Goal: Task Accomplishment & Management: Manage account settings

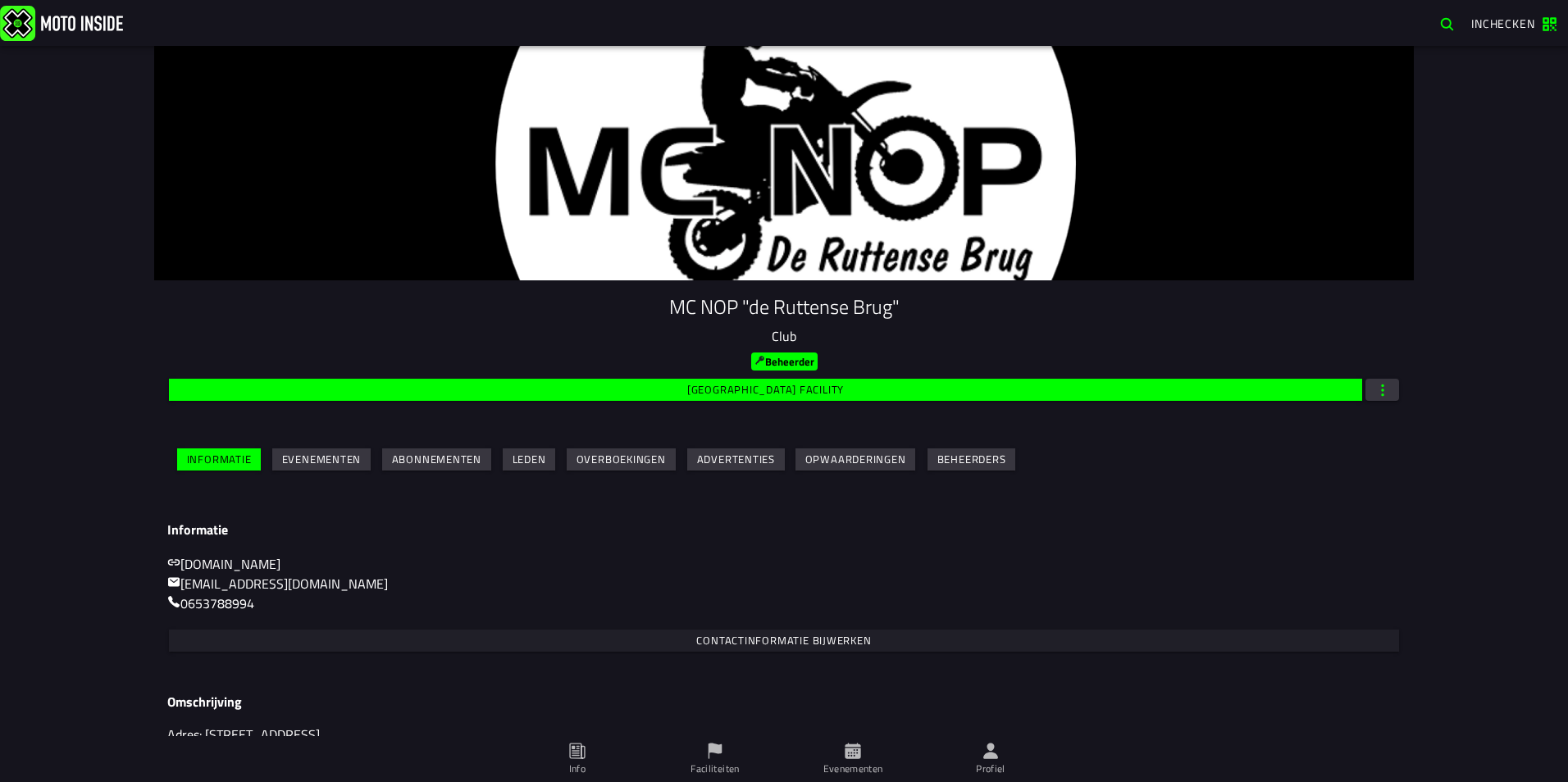
click at [0, 0] on slot "Evenementen" at bounding box center [0, 0] width 0 height 0
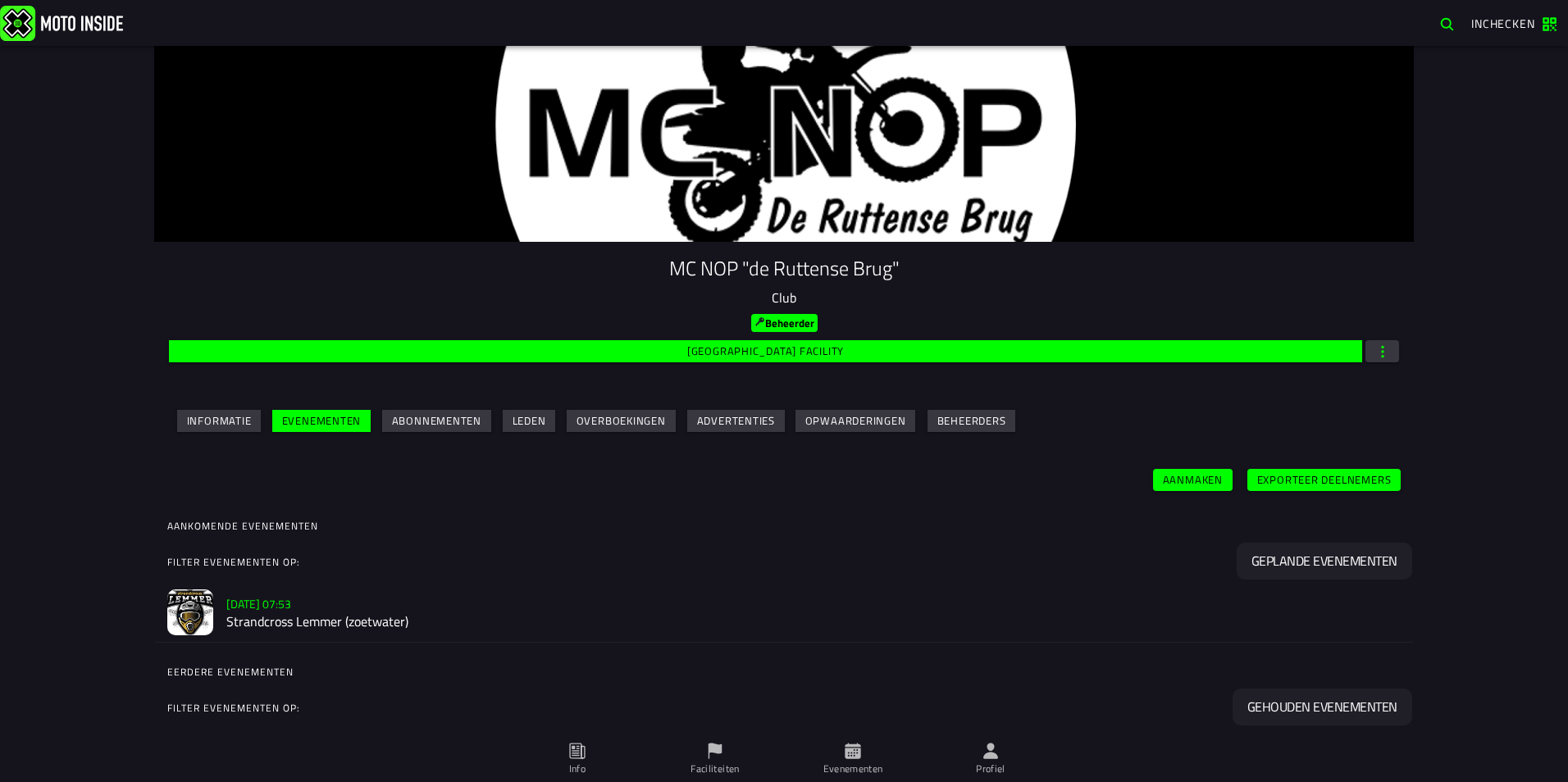
scroll to position [77, 0]
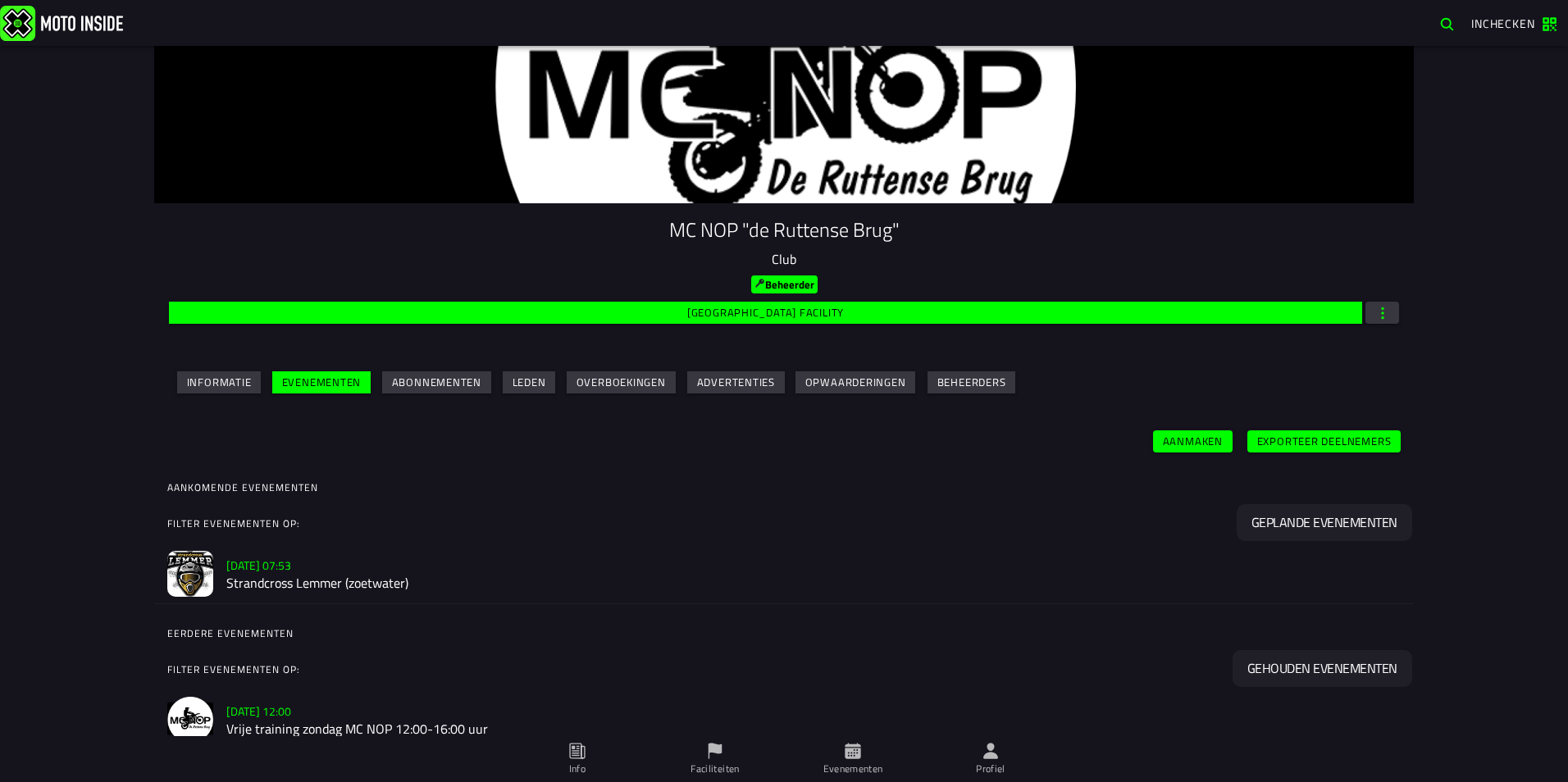
click at [0, 0] on slot "Sa 18 Oct - 07:53" at bounding box center [0, 0] width 0 height 0
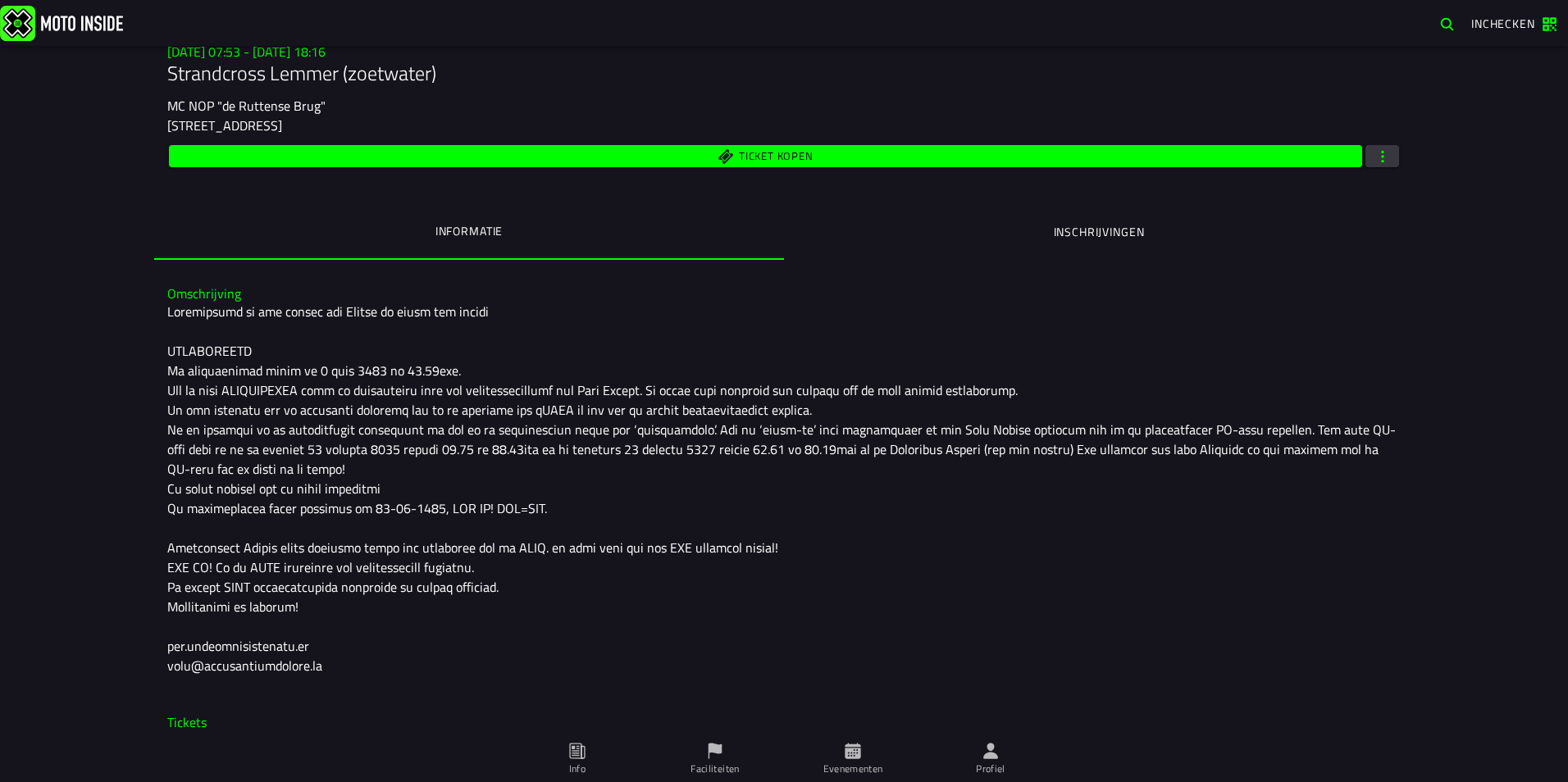
scroll to position [195, 0]
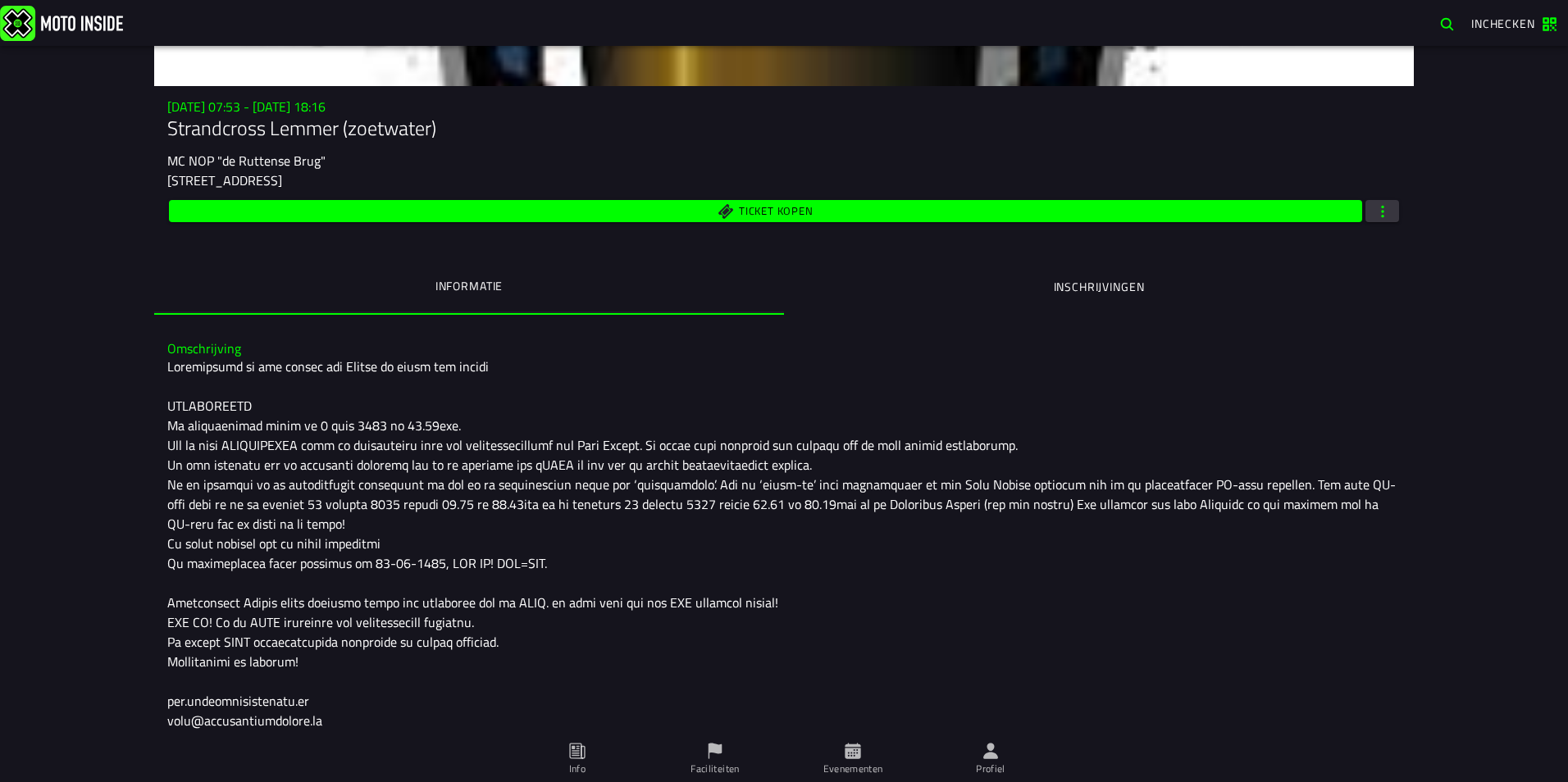
click at [1376, 215] on span "button" at bounding box center [1383, 211] width 15 height 16
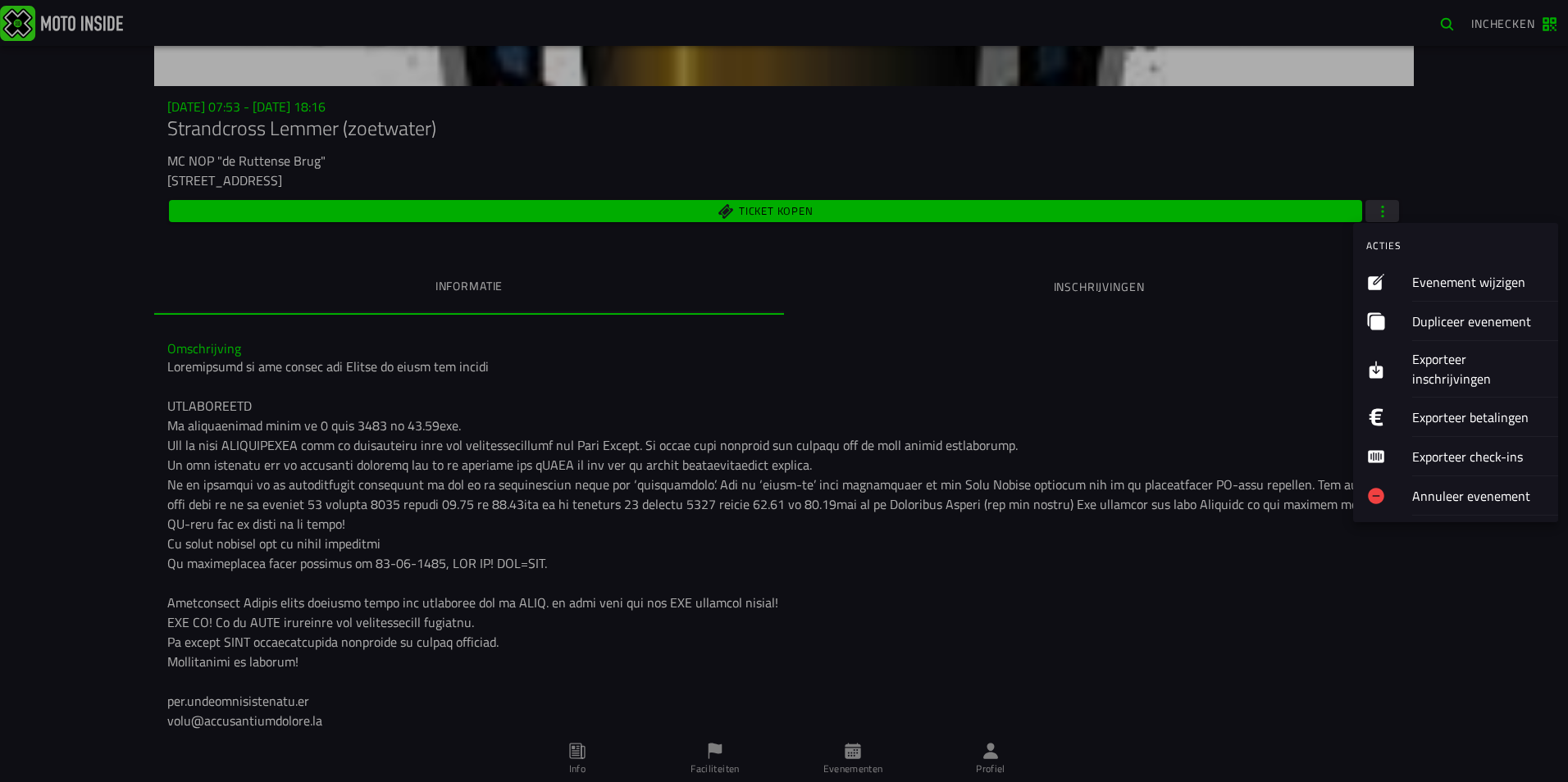
click at [1448, 282] on ion-label "Evenement wijzigen" at bounding box center [1479, 281] width 133 height 20
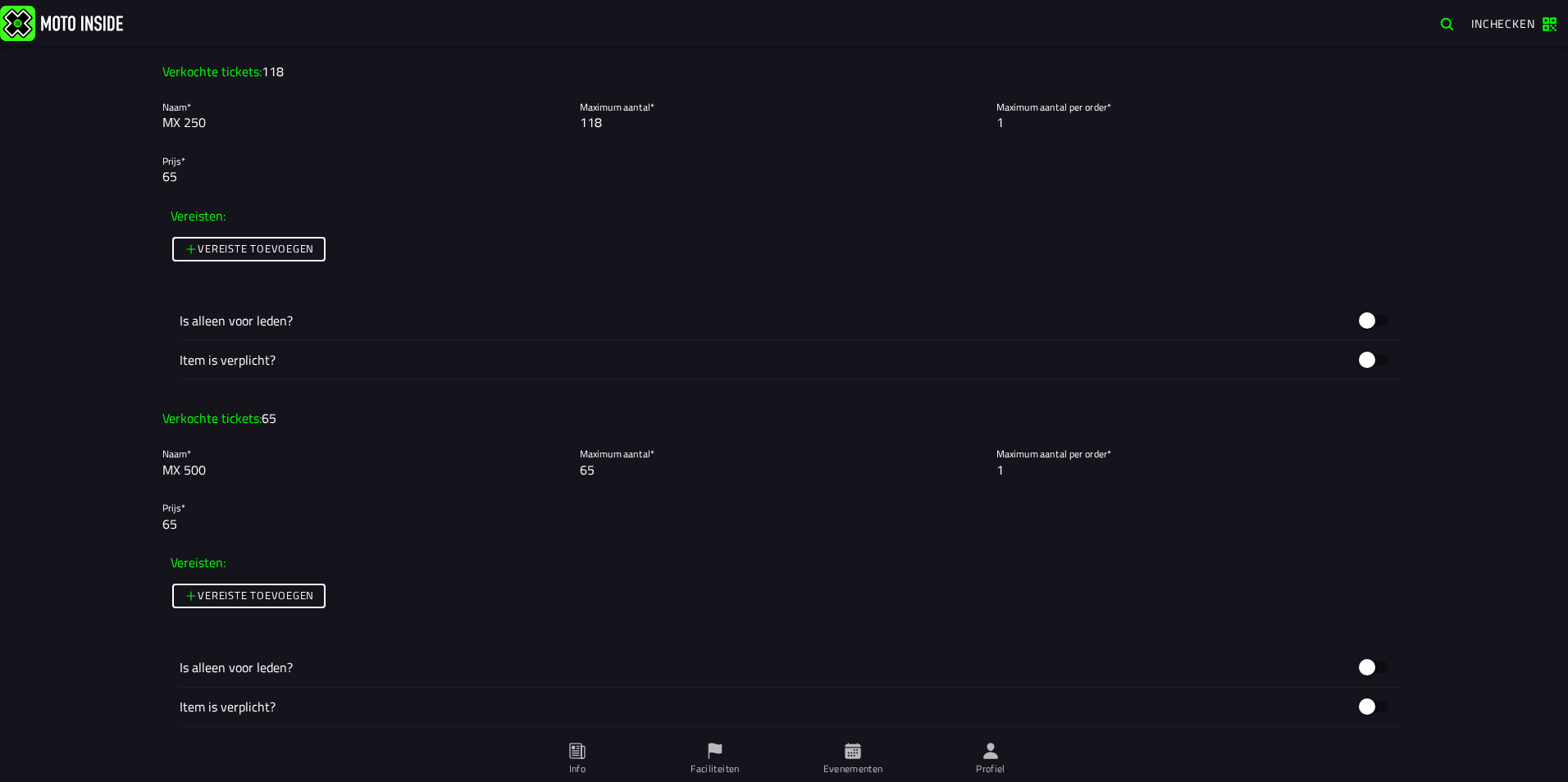
scroll to position [2542, 0]
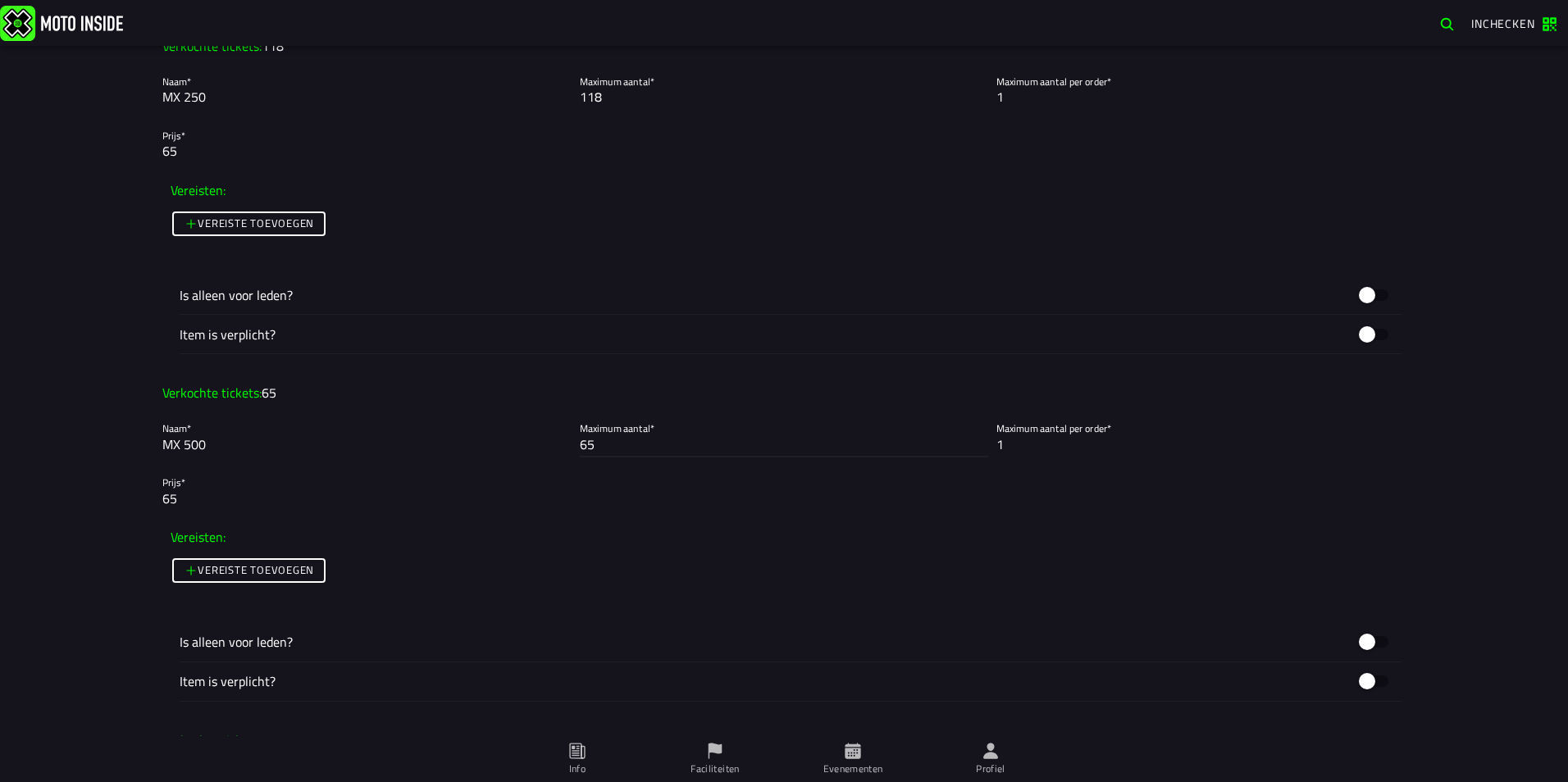
click at [588, 449] on input "65" at bounding box center [784, 444] width 409 height 20
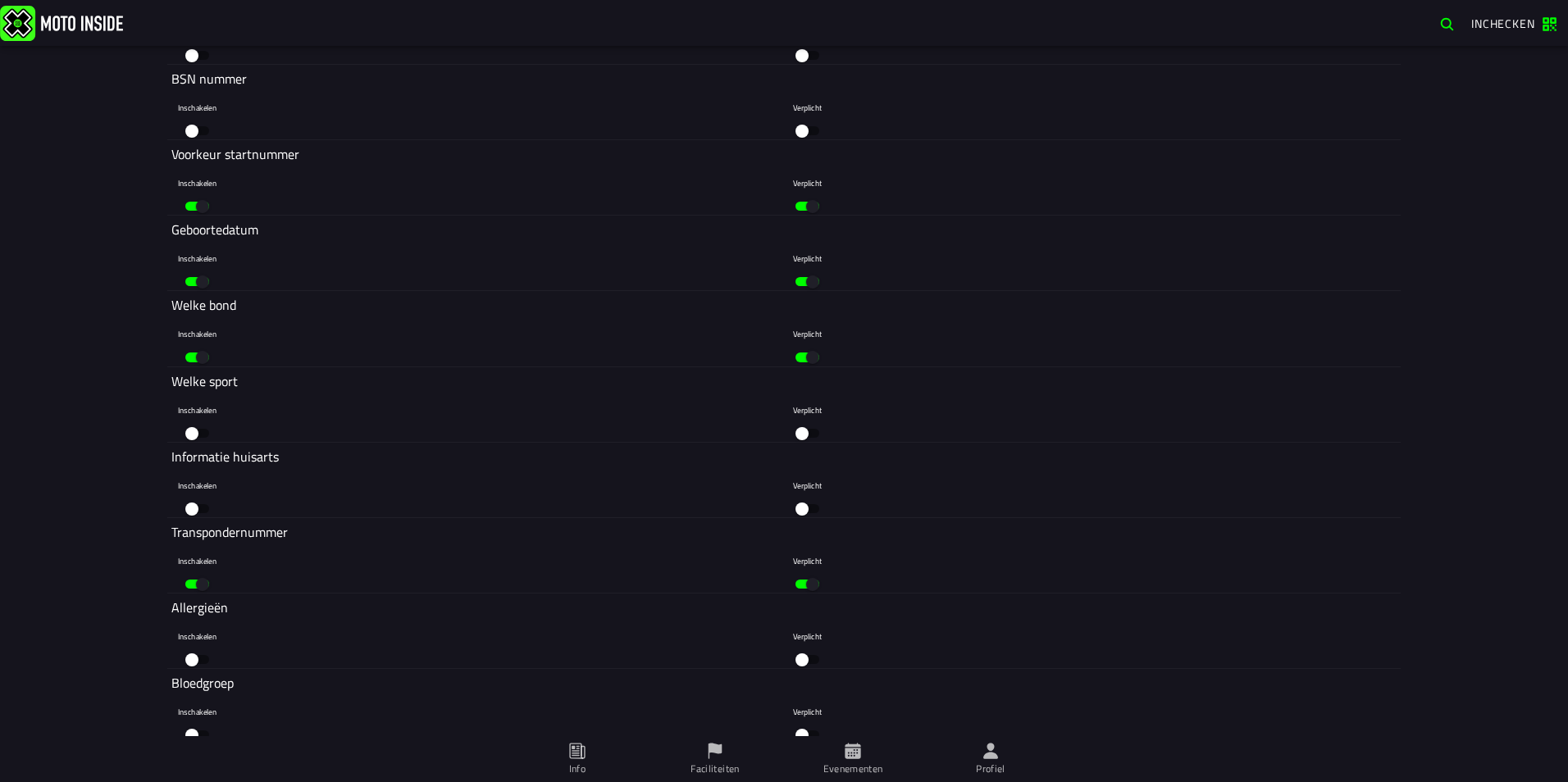
scroll to position [6266, 0]
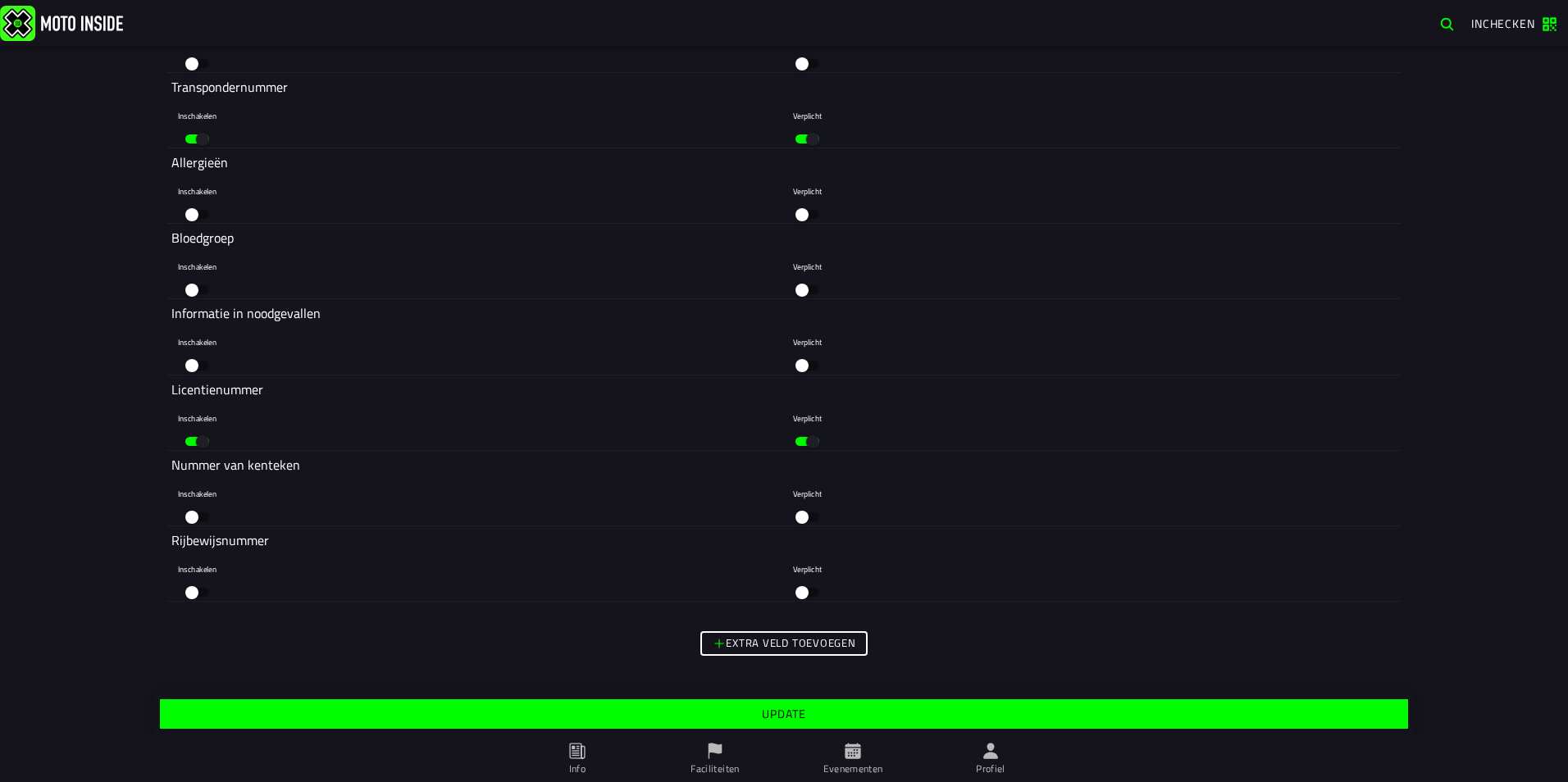
type input "66"
click at [0, 0] on slot "Update" at bounding box center [0, 0] width 0 height 0
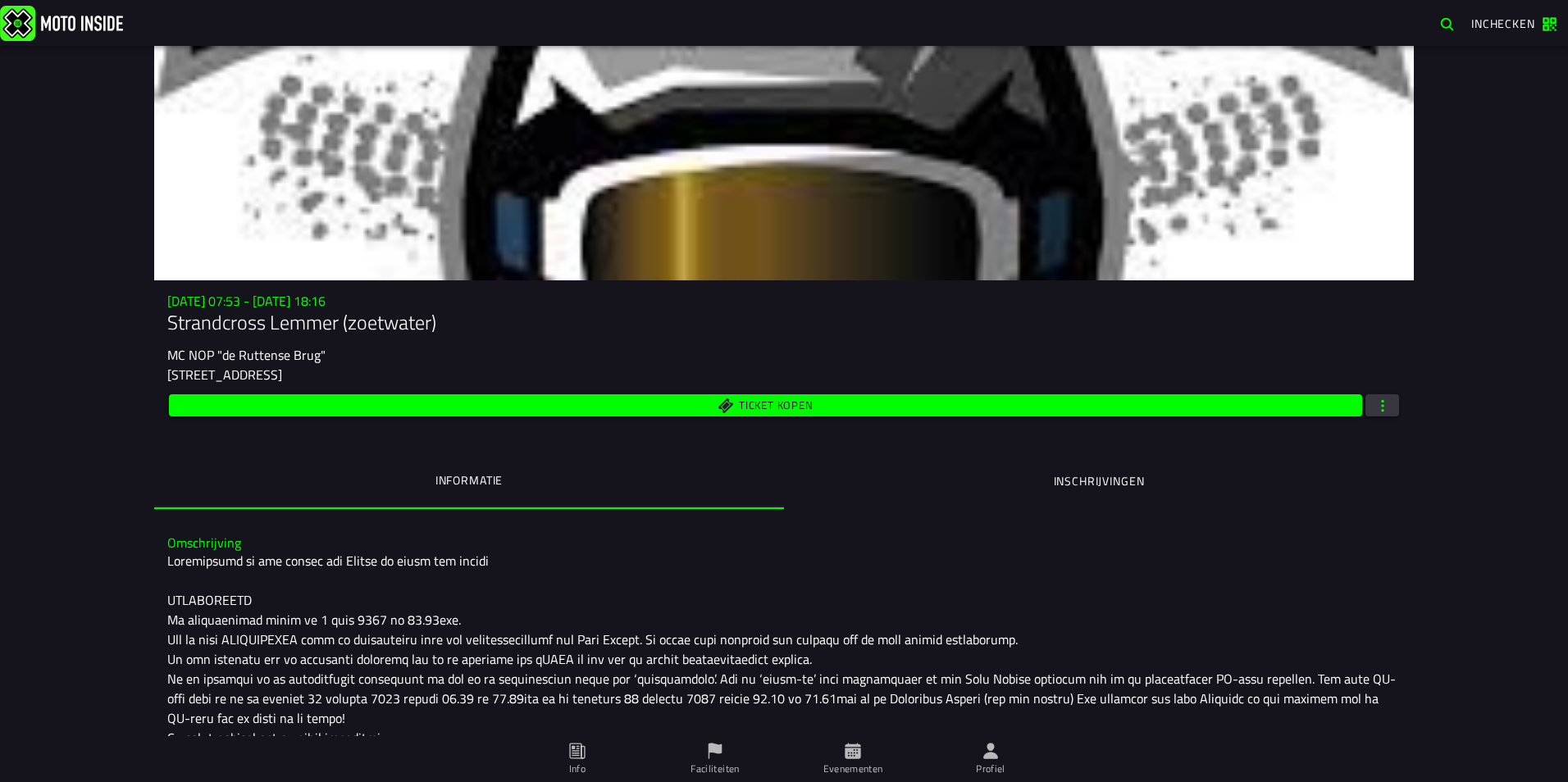
click at [1083, 408] on span "Ticket kopen" at bounding box center [766, 406] width 1174 height 16
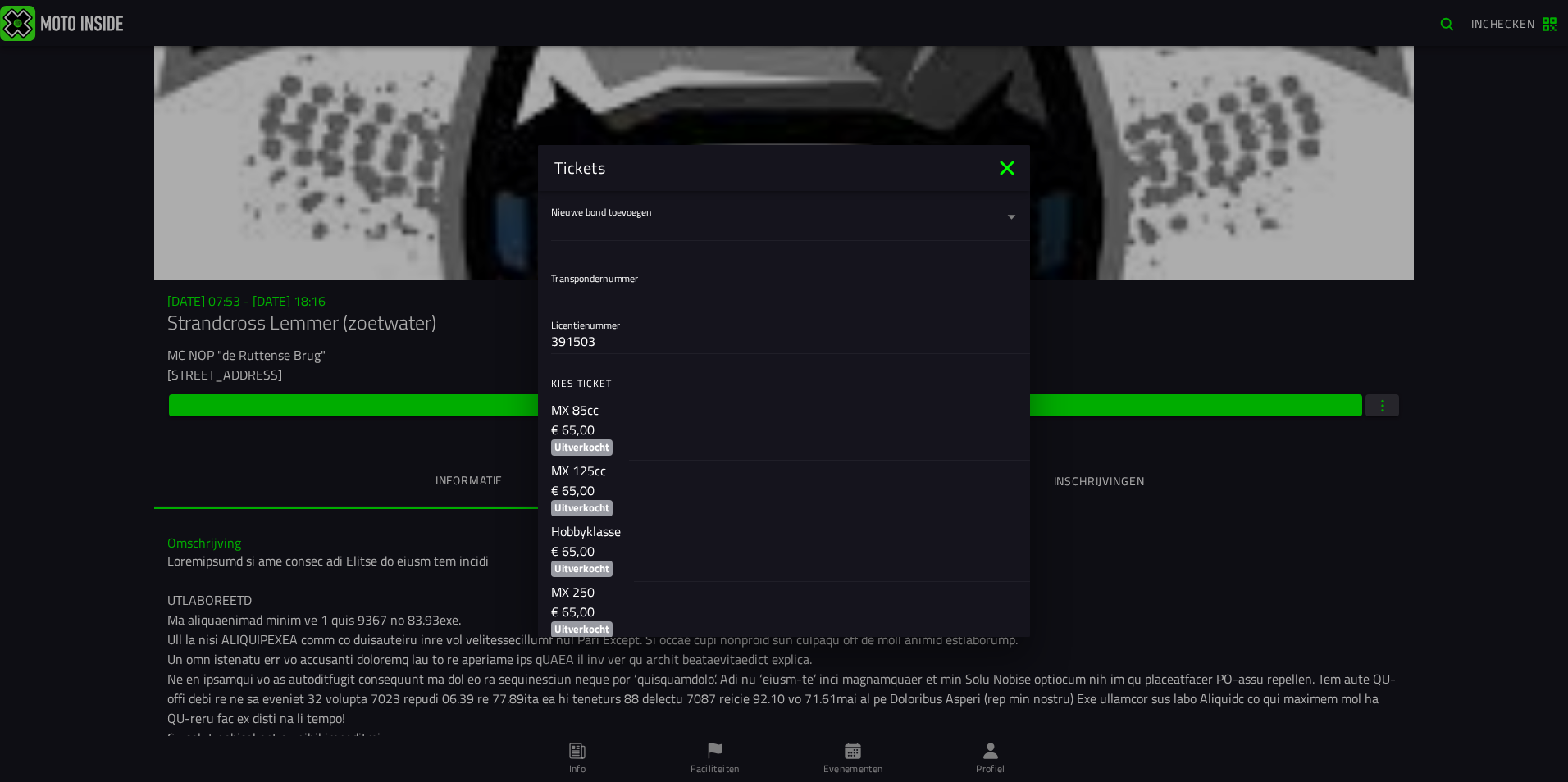
scroll to position [528, 0]
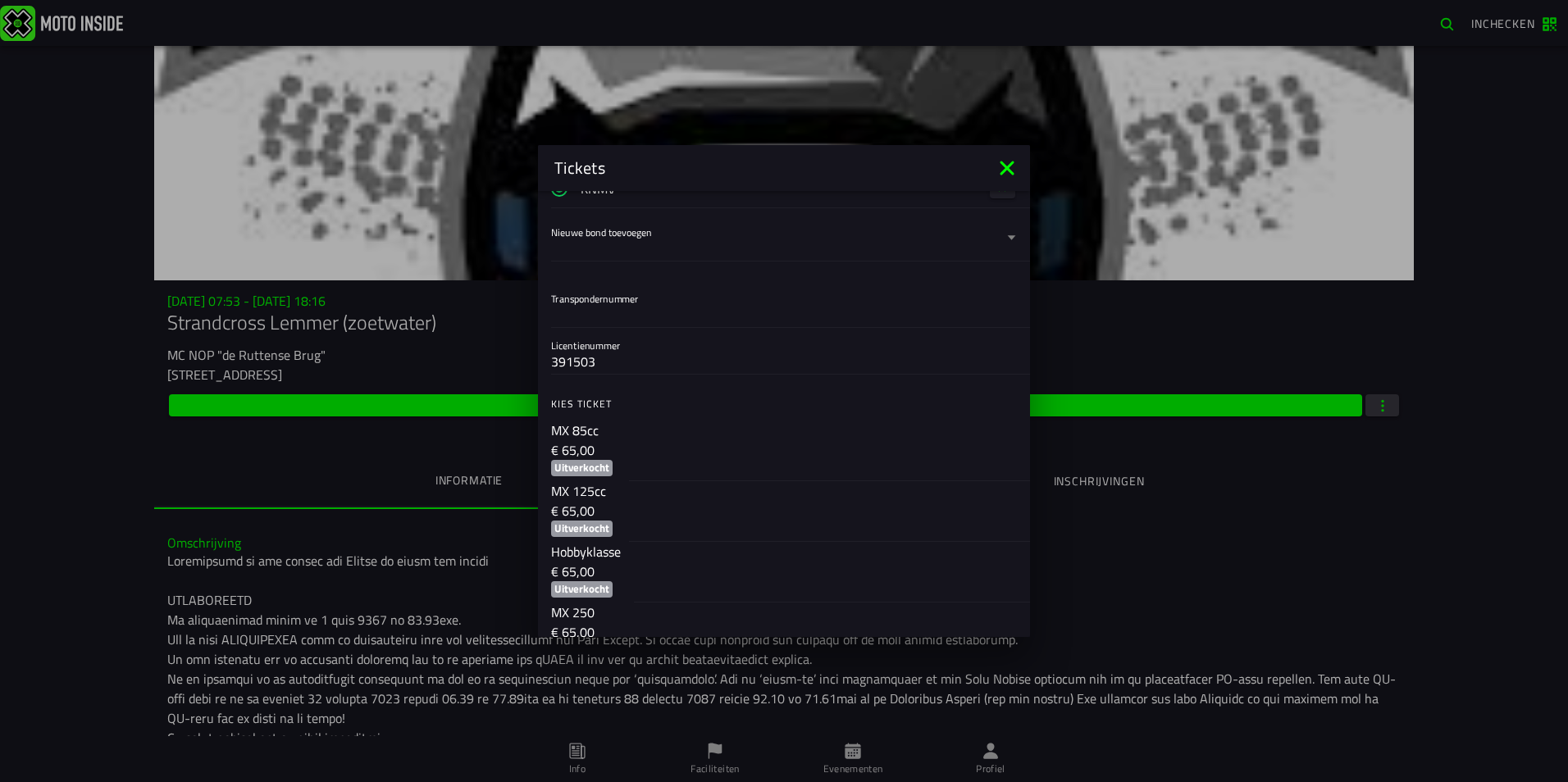
click at [1008, 168] on icon at bounding box center [1007, 168] width 14 height 14
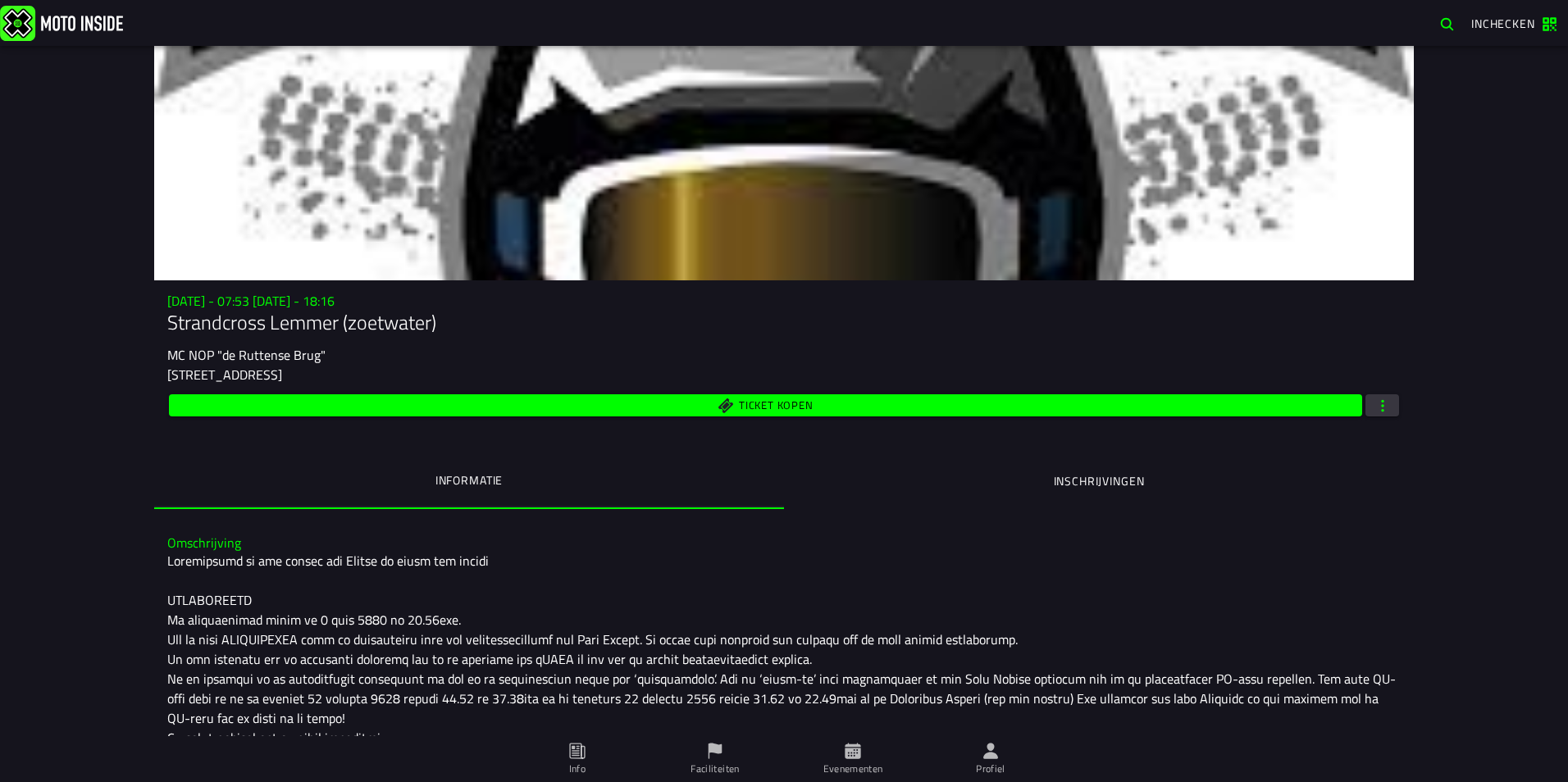
click at [739, 405] on span "Ticket kopen" at bounding box center [775, 406] width 74 height 10
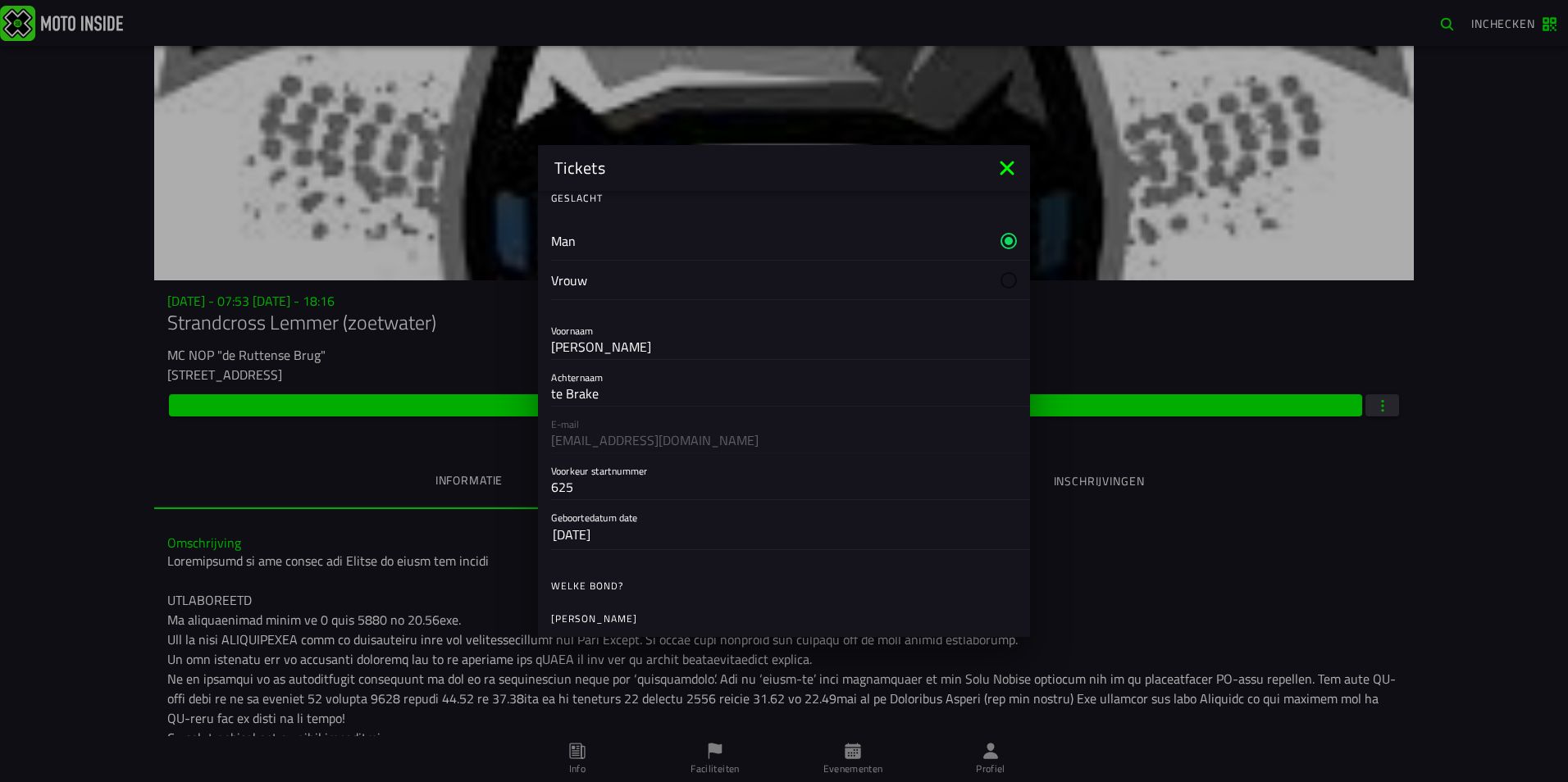
scroll to position [82, 0]
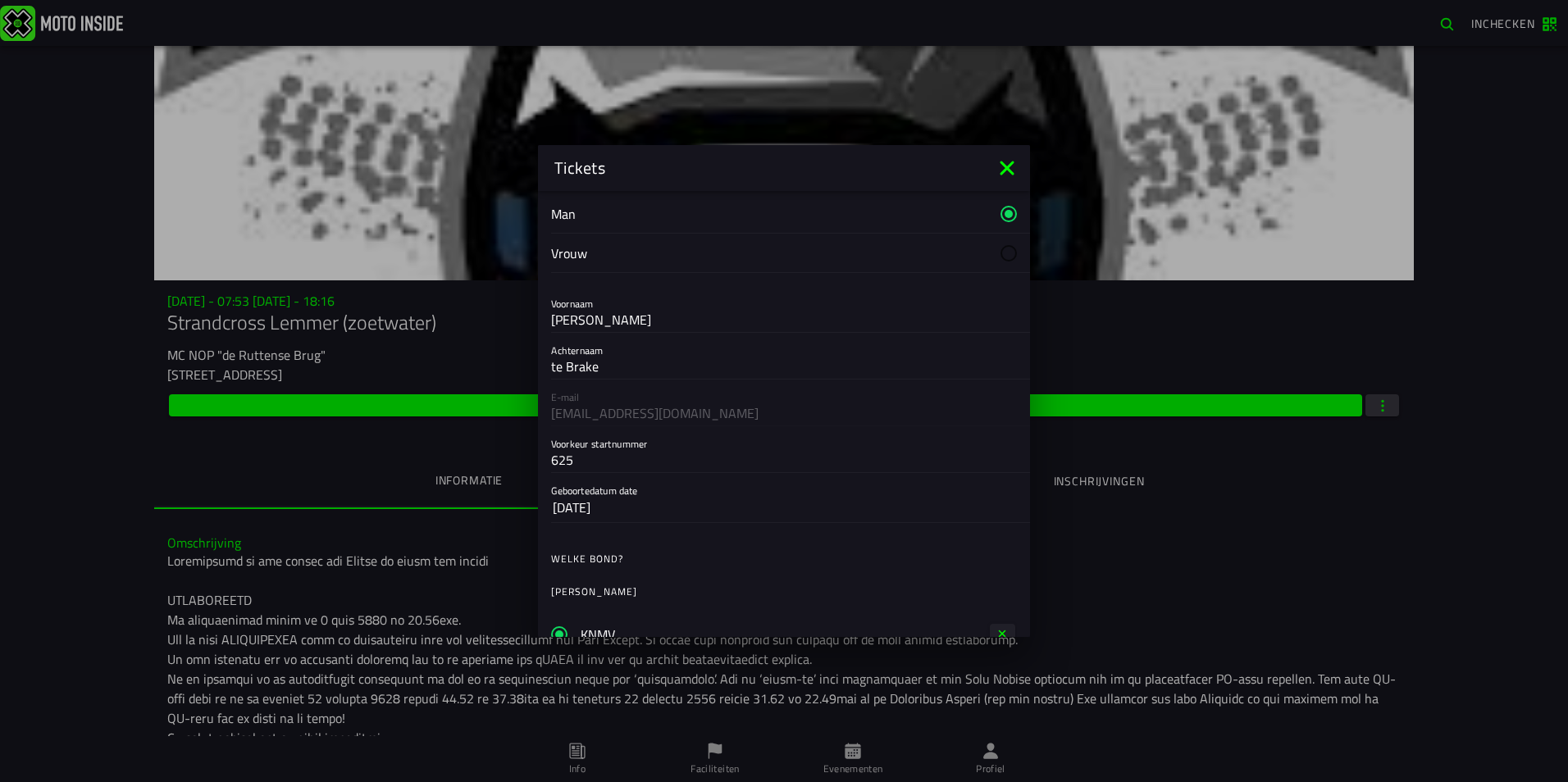
click at [1239, 446] on ion-backdrop at bounding box center [784, 391] width 1568 height 782
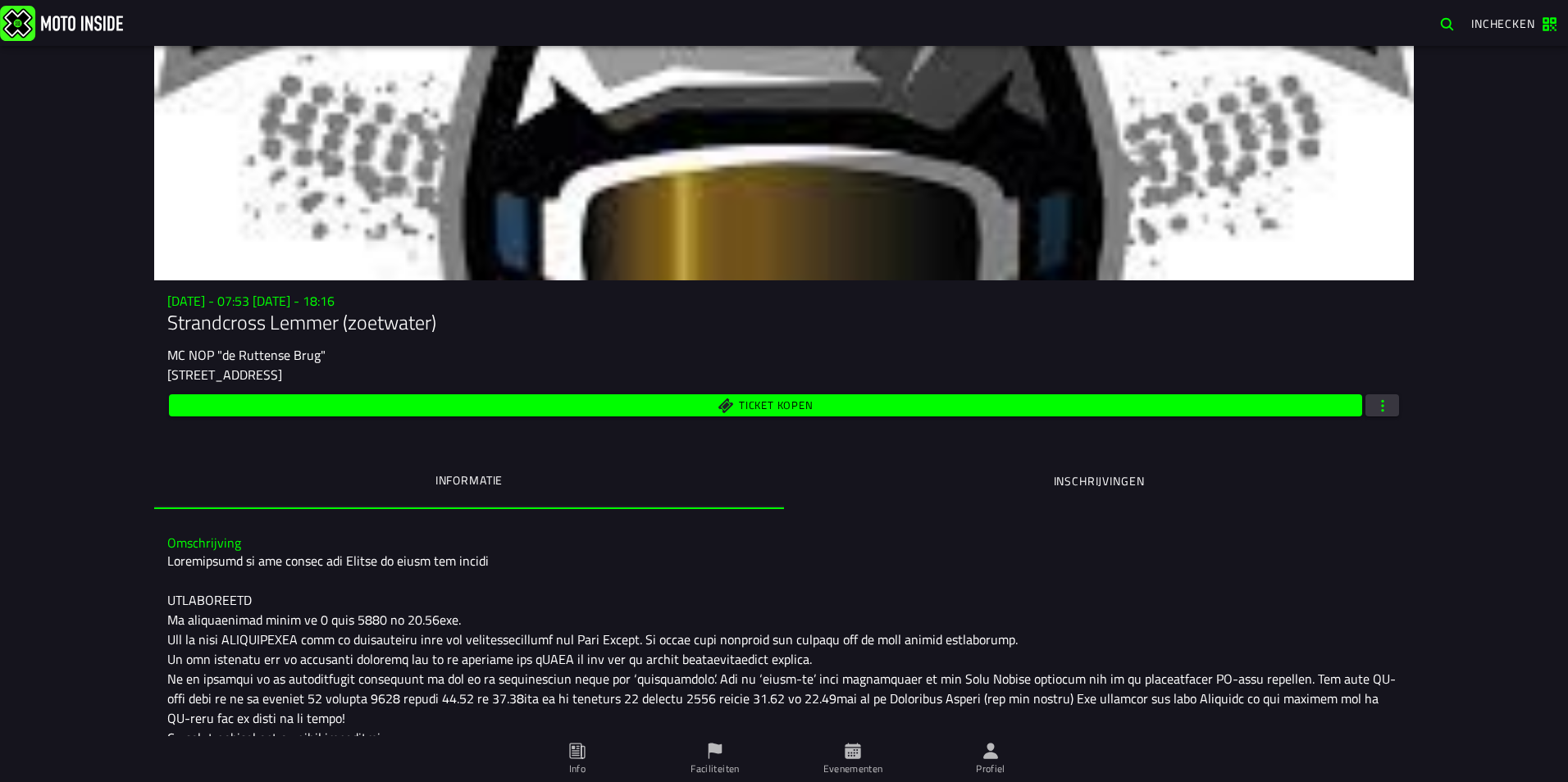
click at [1376, 407] on span "button" at bounding box center [1383, 406] width 15 height 16
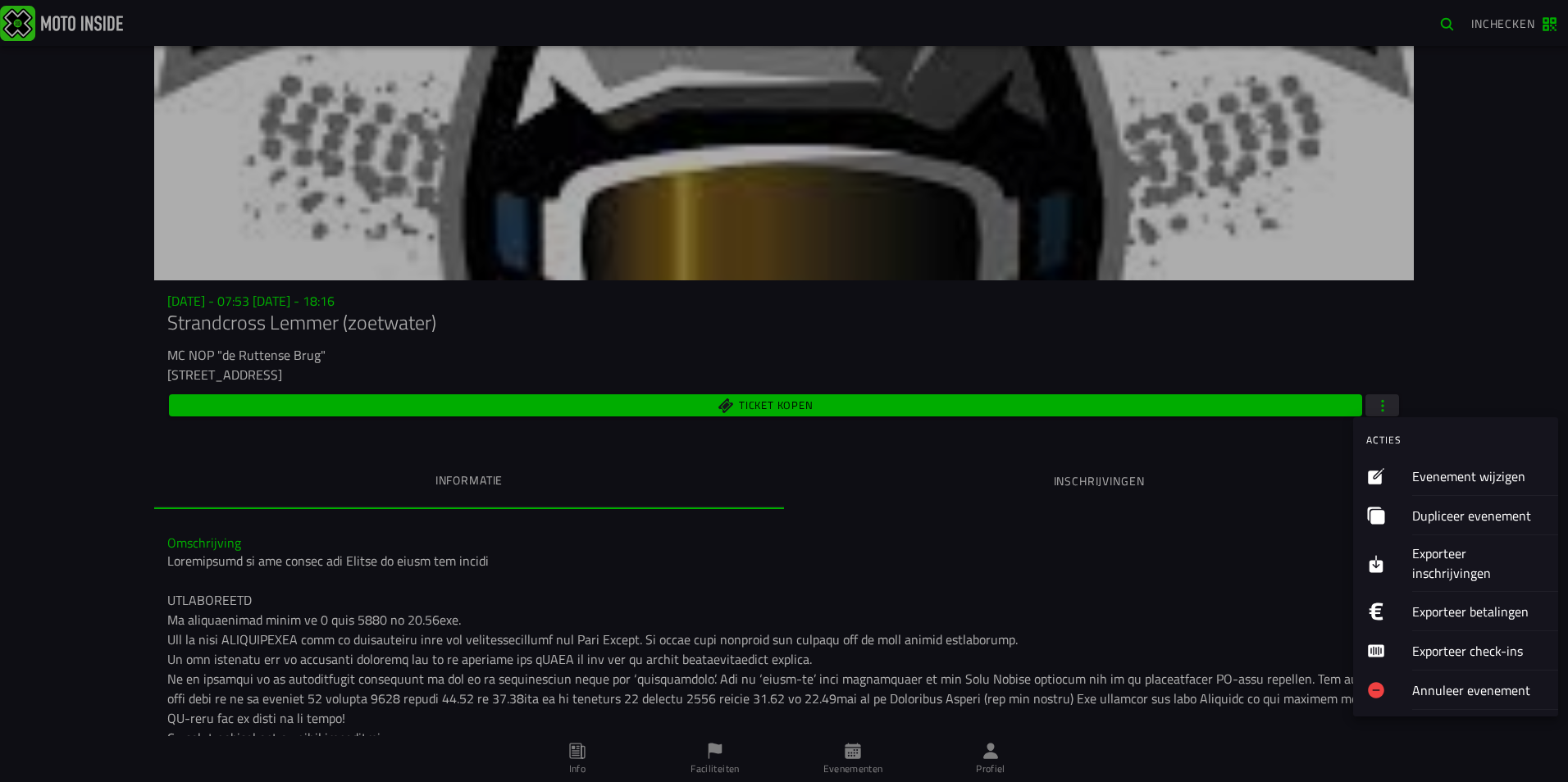
click at [1400, 470] on button "Evenement wijzigen" at bounding box center [1455, 476] width 205 height 39
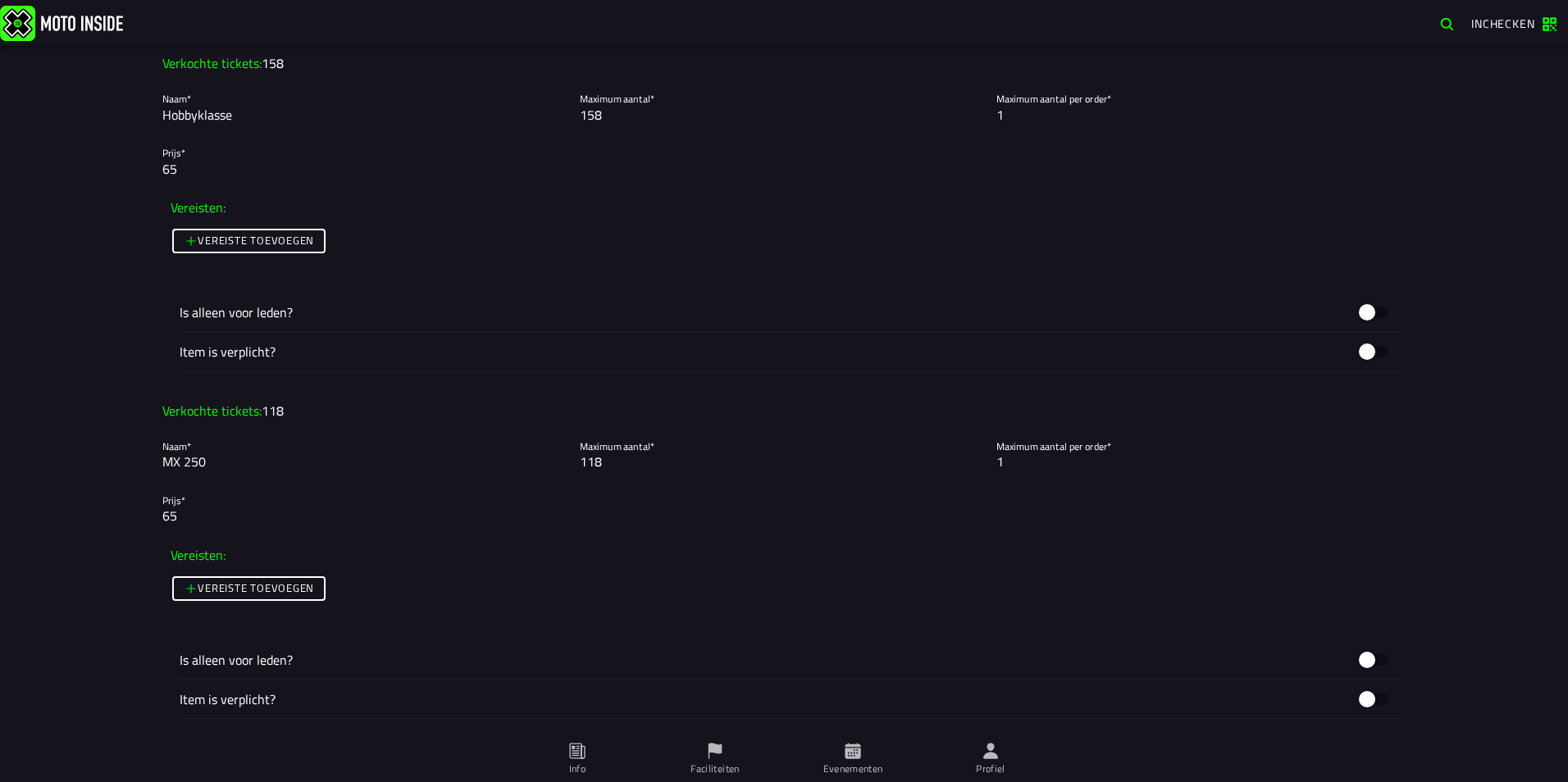
scroll to position [2296, 0]
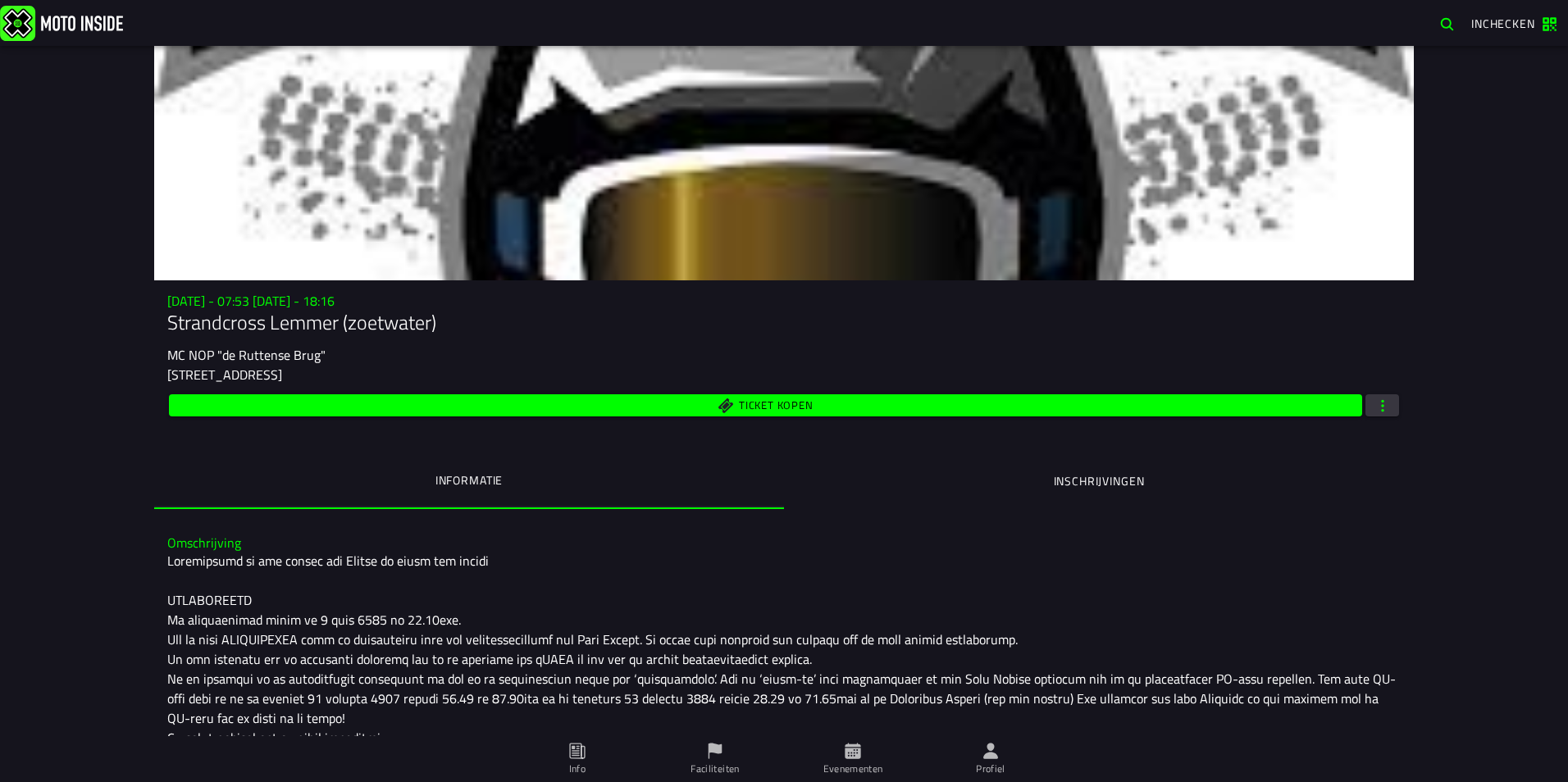
click at [775, 409] on span "Ticket kopen" at bounding box center [775, 406] width 74 height 10
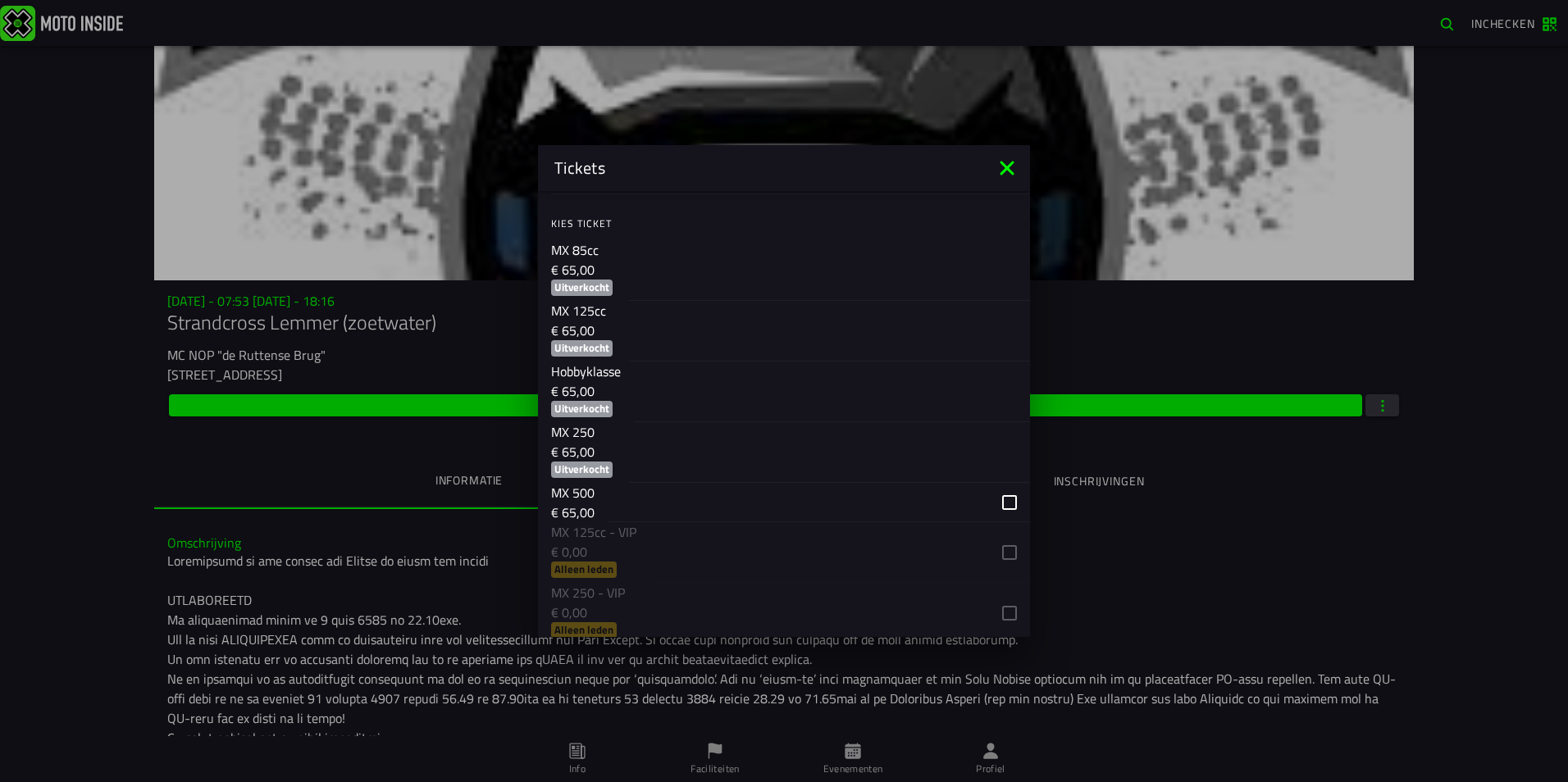
scroll to position [738, 0]
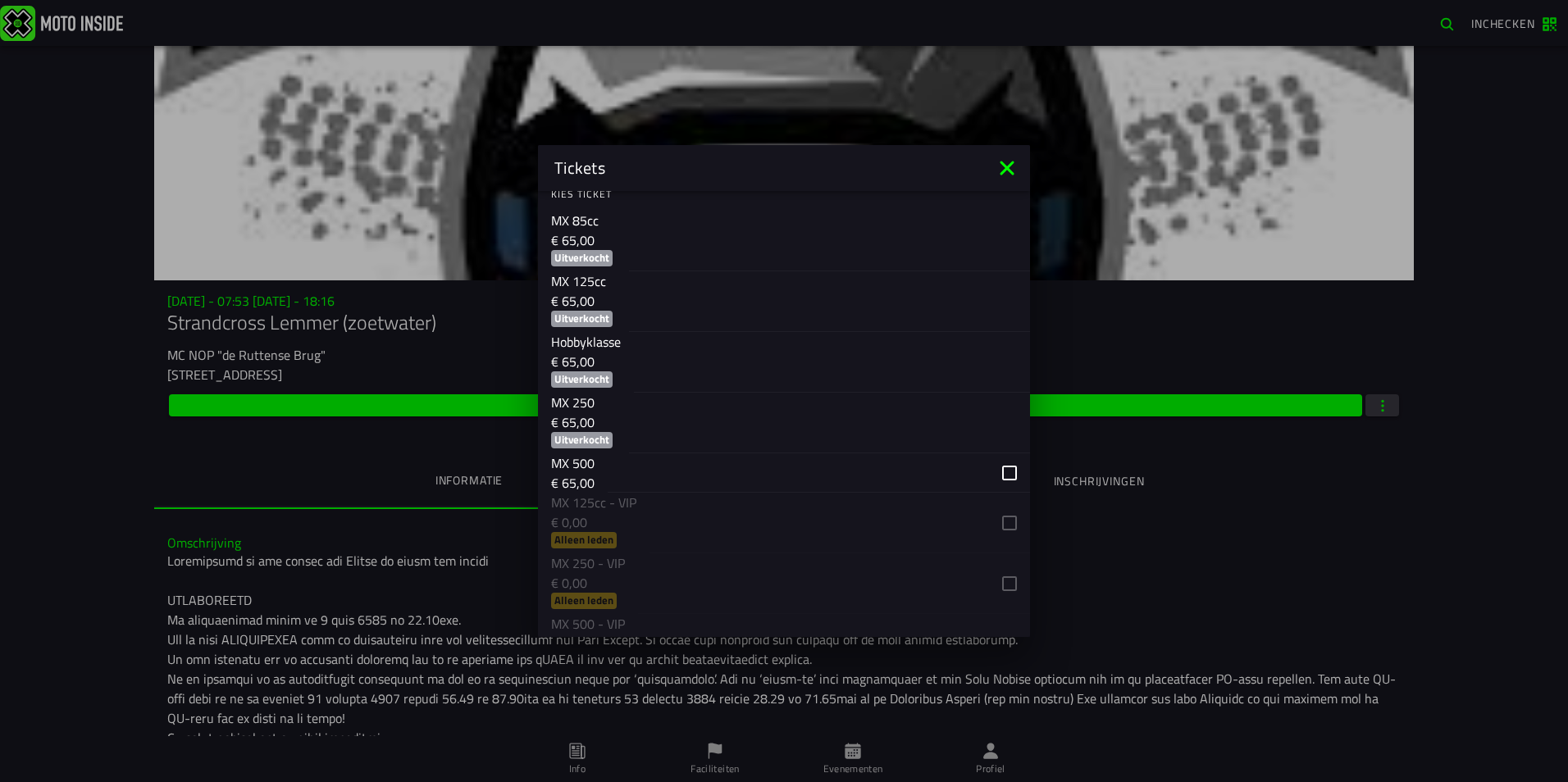
click at [1009, 169] on icon at bounding box center [1007, 168] width 14 height 14
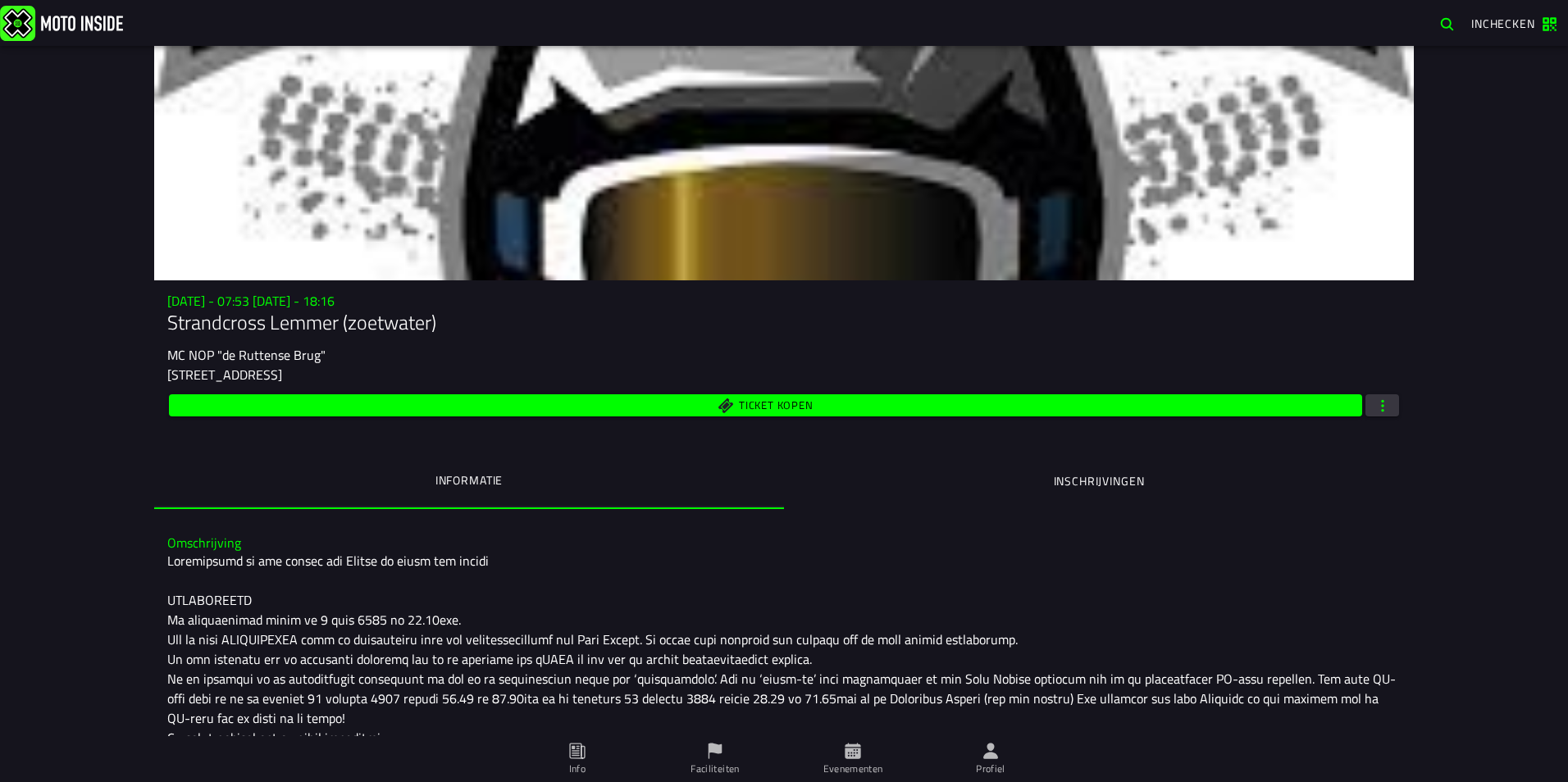
click at [1368, 410] on button "button" at bounding box center [1382, 405] width 34 height 22
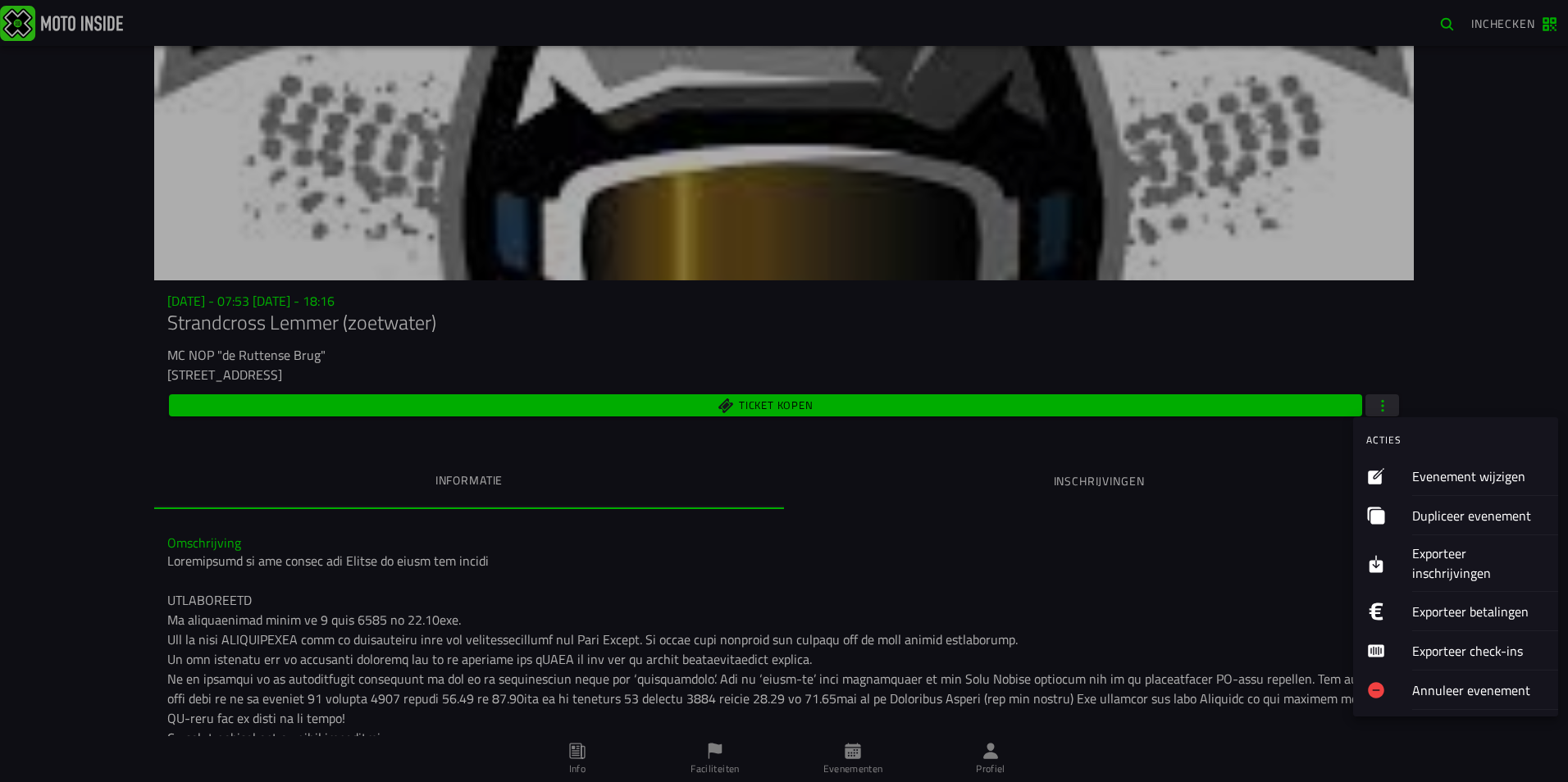
click at [1422, 482] on ion-label "Evenement wijzigen" at bounding box center [1479, 476] width 133 height 20
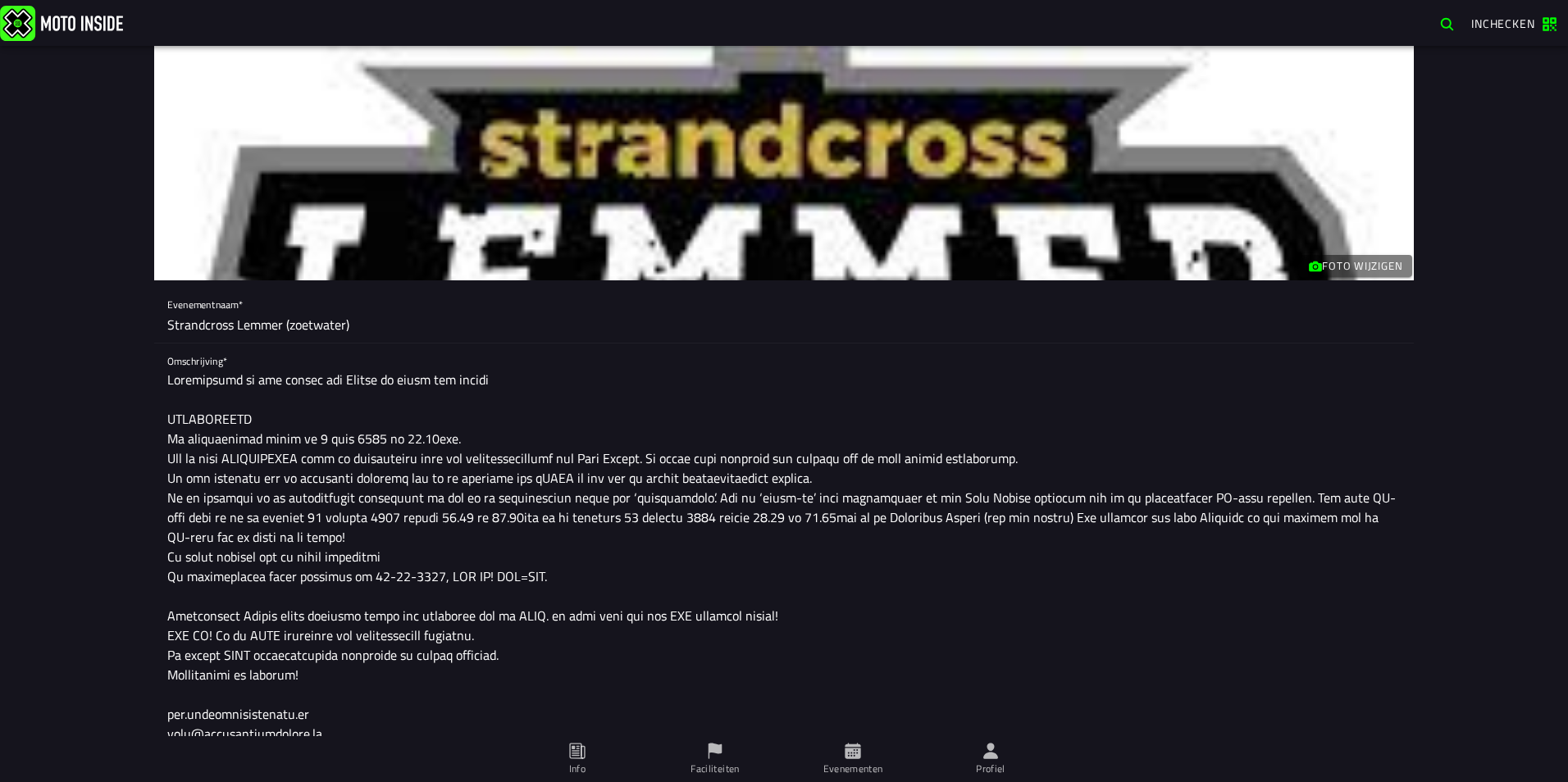
click at [395, 519] on textarea "Omschrijving*" at bounding box center [784, 560] width 1234 height 381
drag, startPoint x: 766, startPoint y: 521, endPoint x: 940, endPoint y: 525, distance: 174.0
click at [940, 525] on textarea "Omschrijving*" at bounding box center [784, 560] width 1234 height 381
drag, startPoint x: 274, startPoint y: 536, endPoint x: 899, endPoint y: 535, distance: 625.0
click at [899, 535] on textarea "Omschrijving*" at bounding box center [784, 560] width 1234 height 381
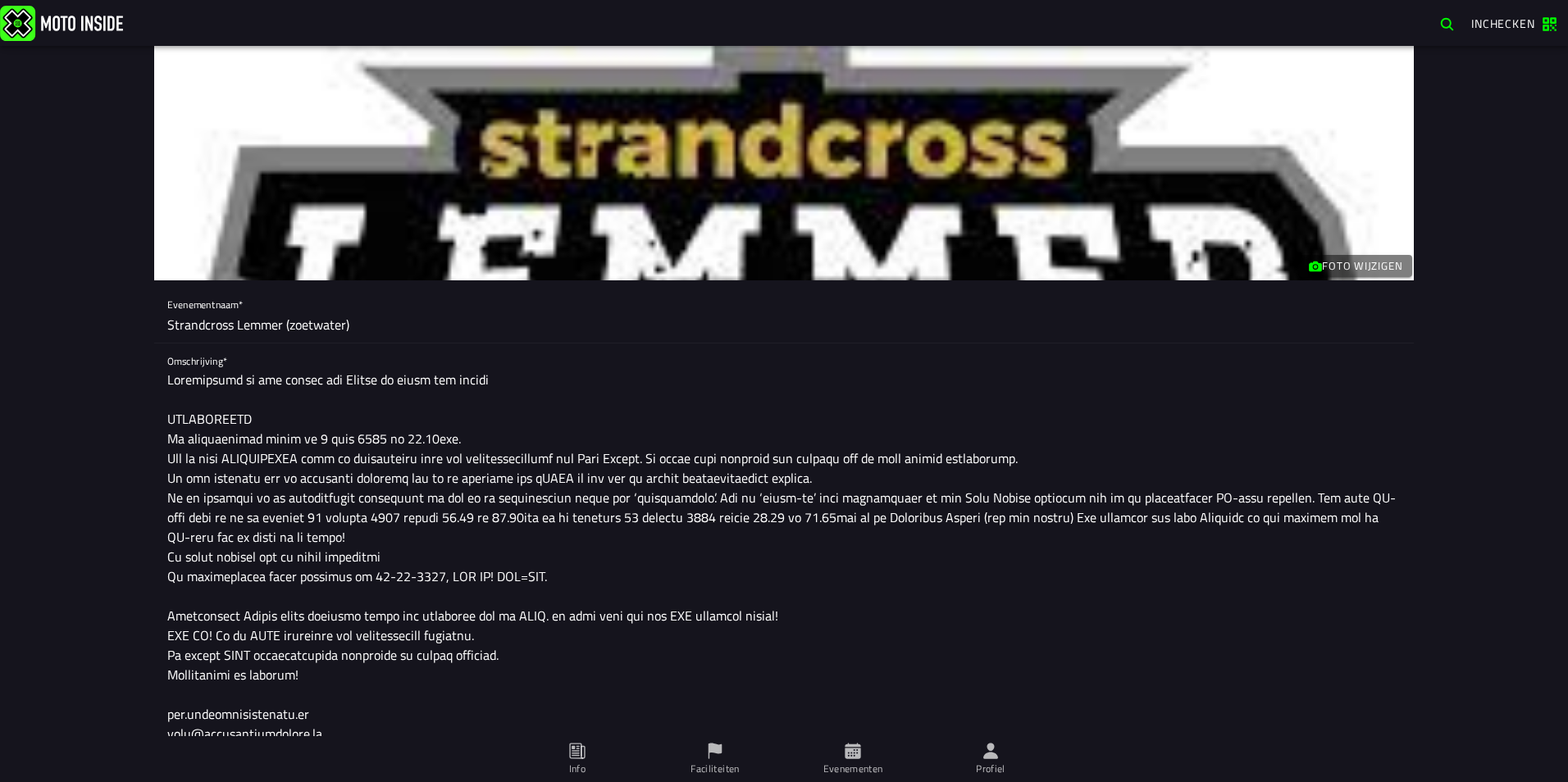
click at [866, 547] on textarea "Omschrijving*" at bounding box center [784, 560] width 1234 height 381
click at [784, 526] on textarea "Omschrijving*" at bounding box center [784, 560] width 1234 height 381
drag, startPoint x: 780, startPoint y: 521, endPoint x: 824, endPoint y: 535, distance: 46.2
click at [824, 535] on textarea "Omschrijving*" at bounding box center [784, 560] width 1234 height 381
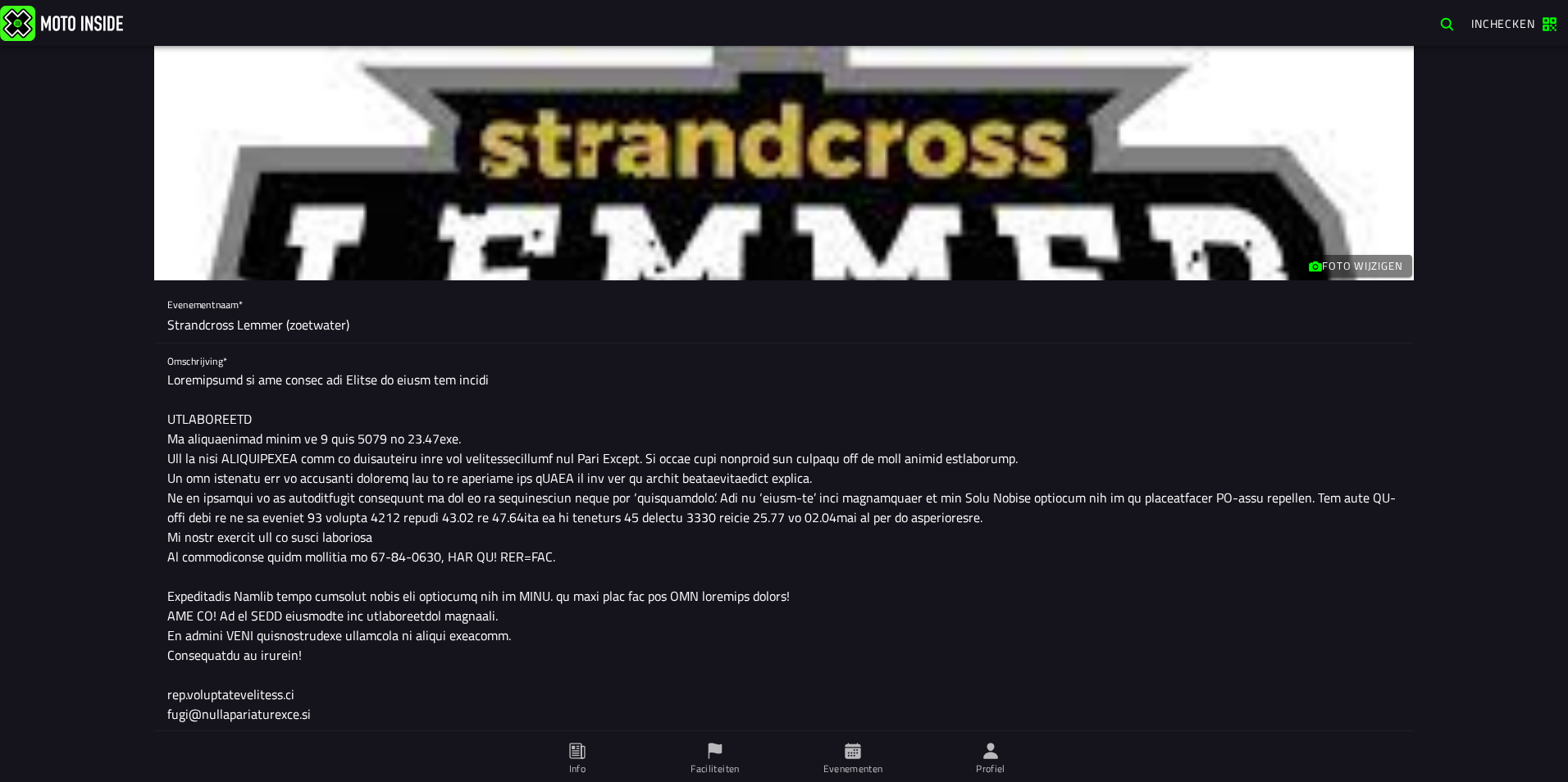
click at [884, 523] on textarea "Omschrijving*" at bounding box center [784, 550] width 1234 height 360
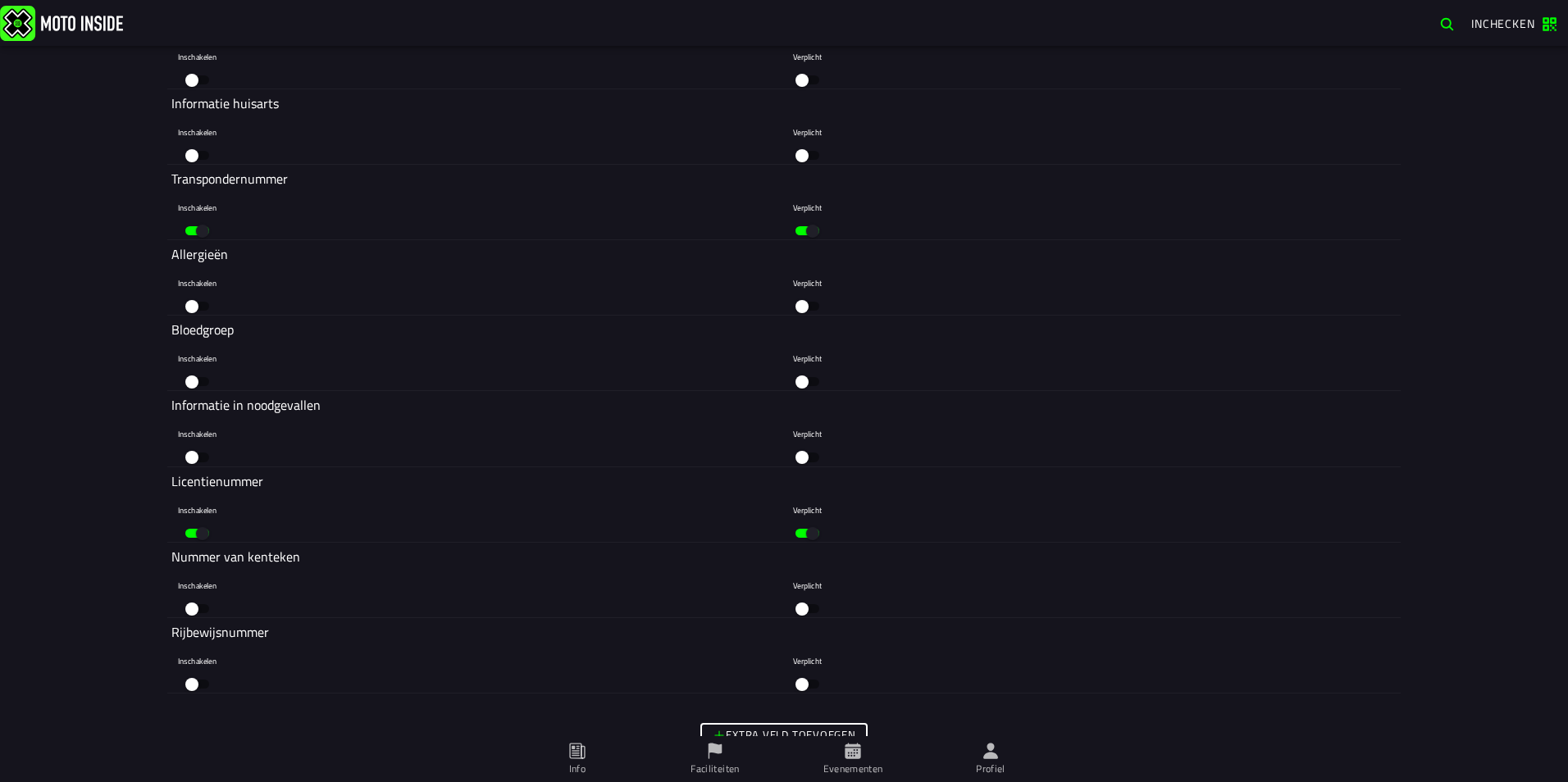
scroll to position [6247, 0]
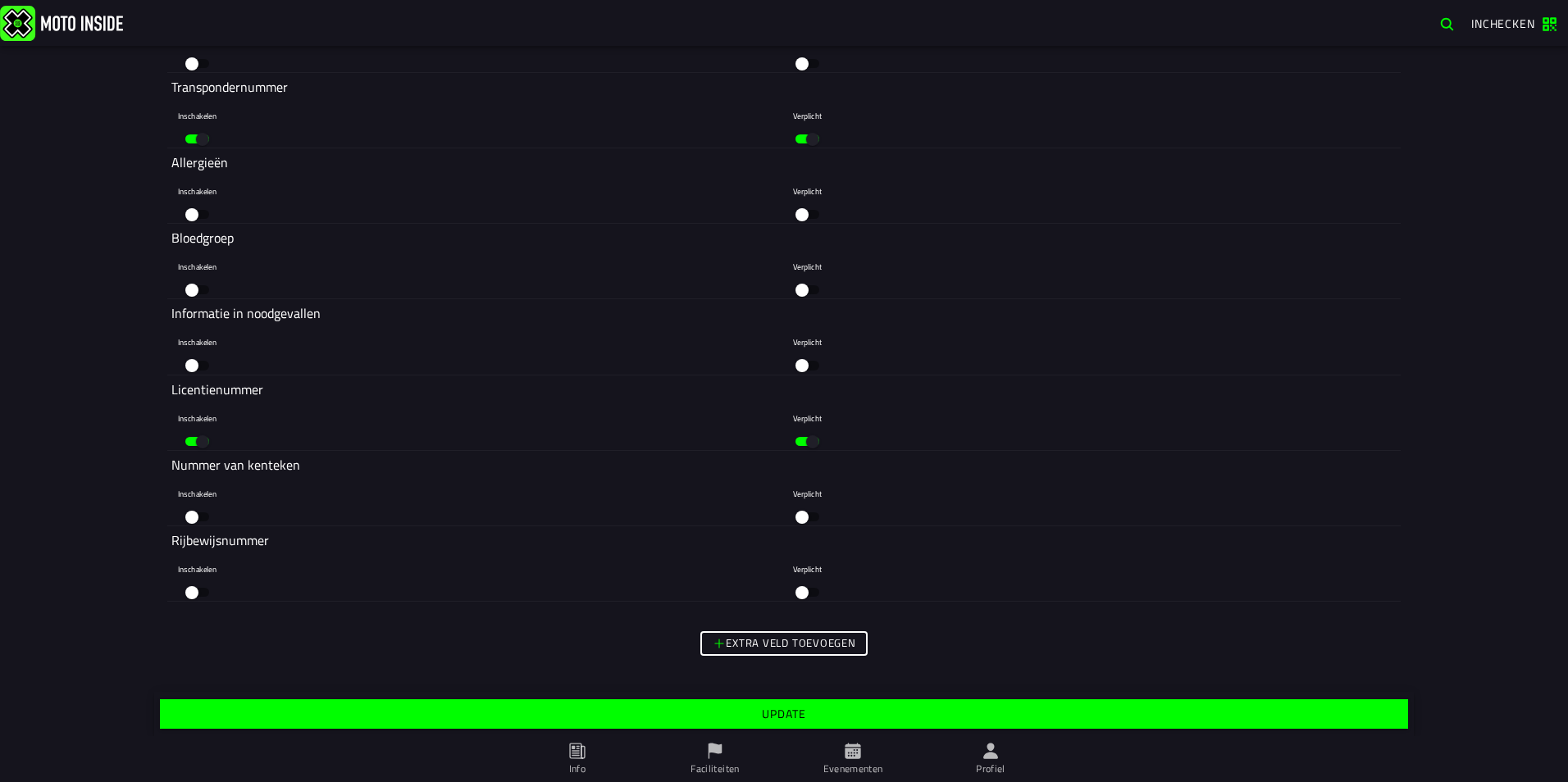
type textarea "Strandcross op het strand van Lemmer al jaren een succes INSCHRIJVEN De inschri…"
click at [867, 722] on button "Update" at bounding box center [784, 714] width 1248 height 30
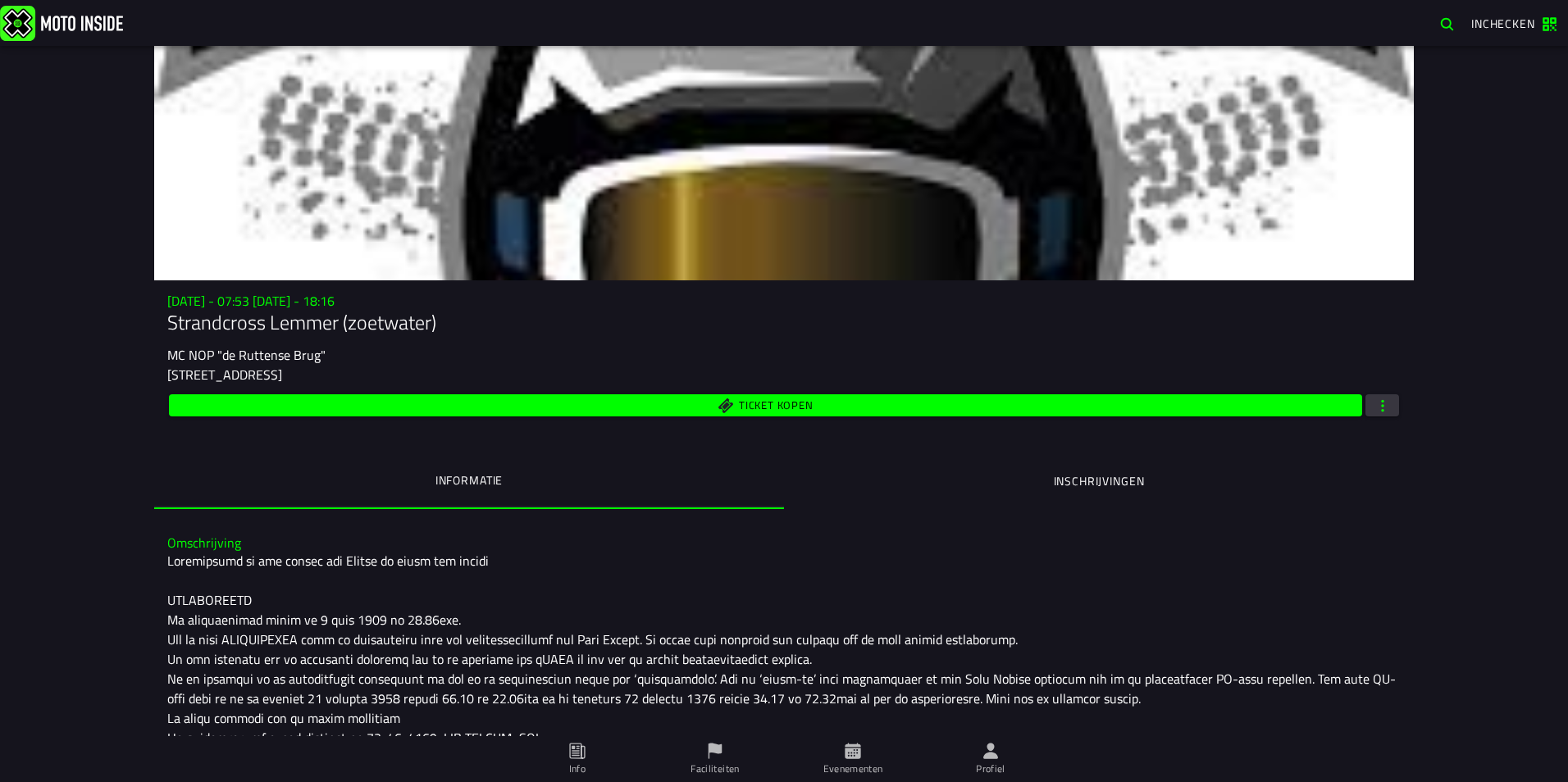
click at [1378, 401] on span "button" at bounding box center [1383, 406] width 15 height 16
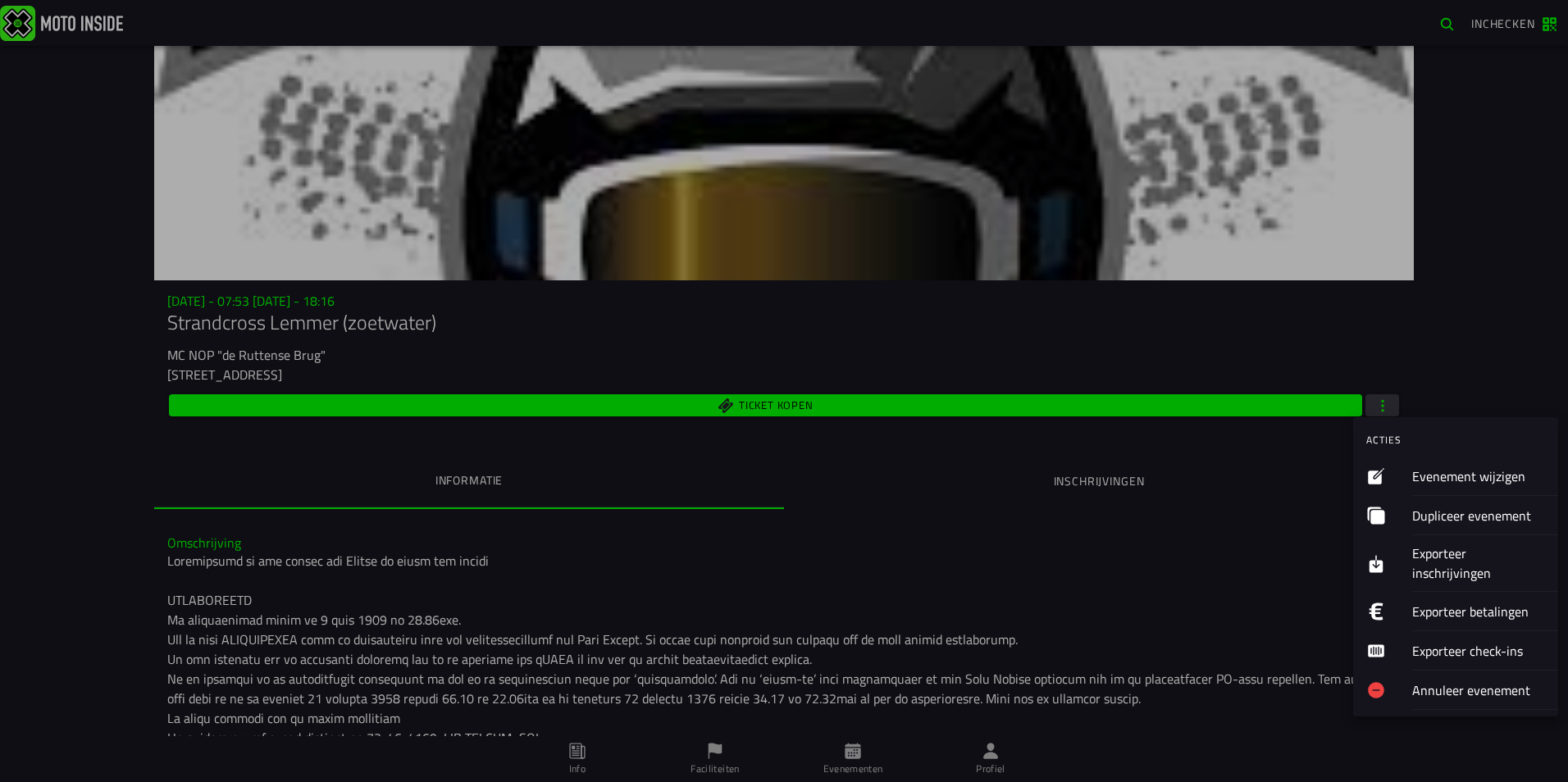
click at [1413, 563] on ion-label "Exporteer inschrijvingen" at bounding box center [1479, 563] width 133 height 39
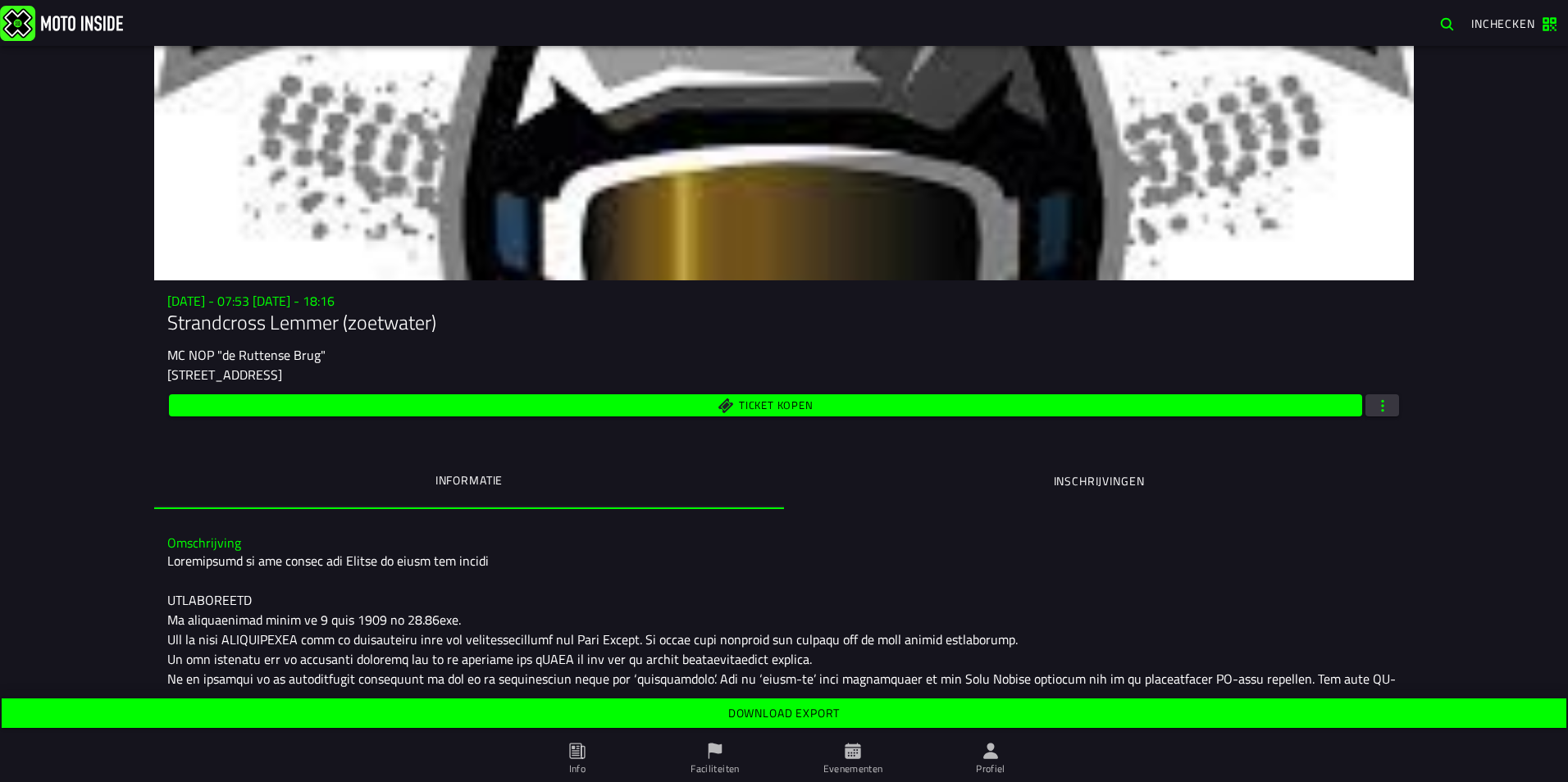
click at [0, 0] on slot "Download export" at bounding box center [0, 0] width 0 height 0
